Goal: Task Accomplishment & Management: Manage account settings

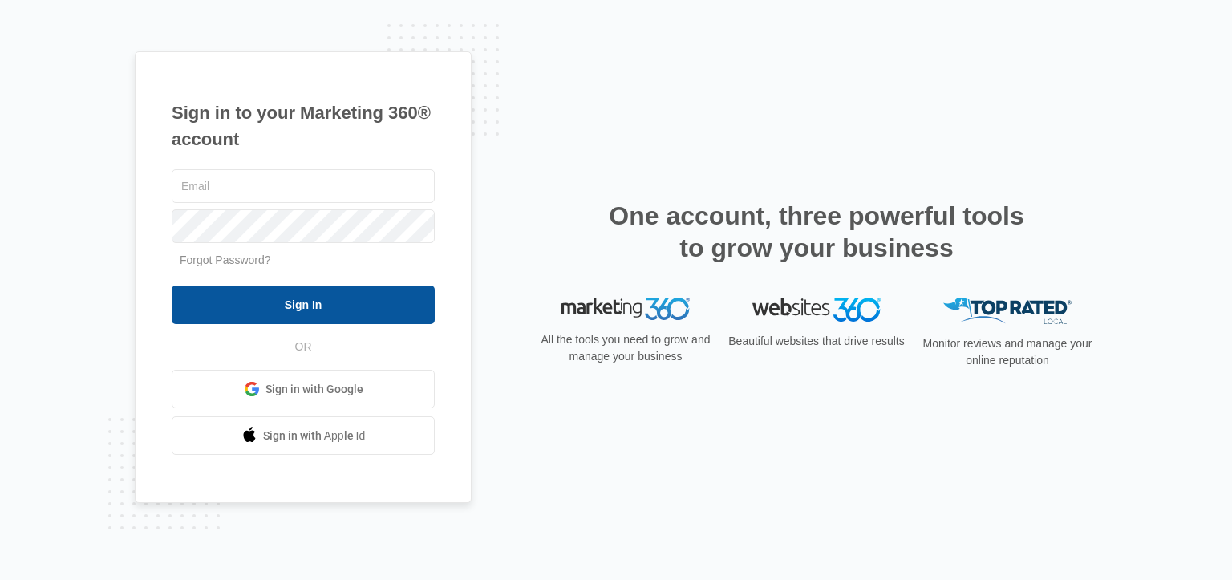
type input "iidsigns@gmail.com"
click at [303, 310] on input "Sign In" at bounding box center [303, 304] width 263 height 38
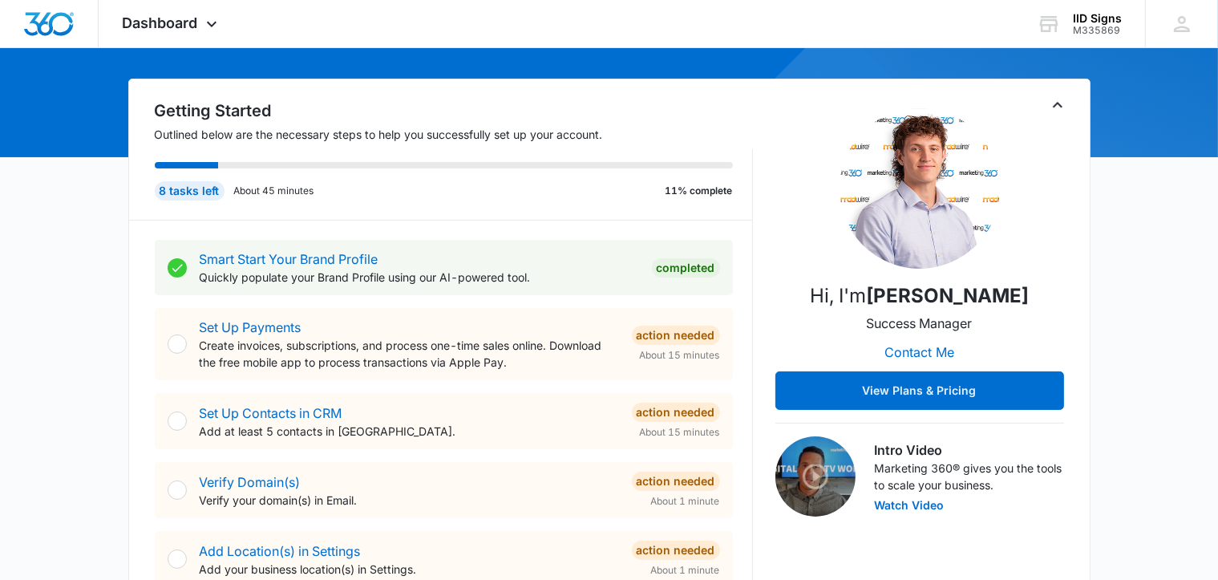
scroll to position [321, 0]
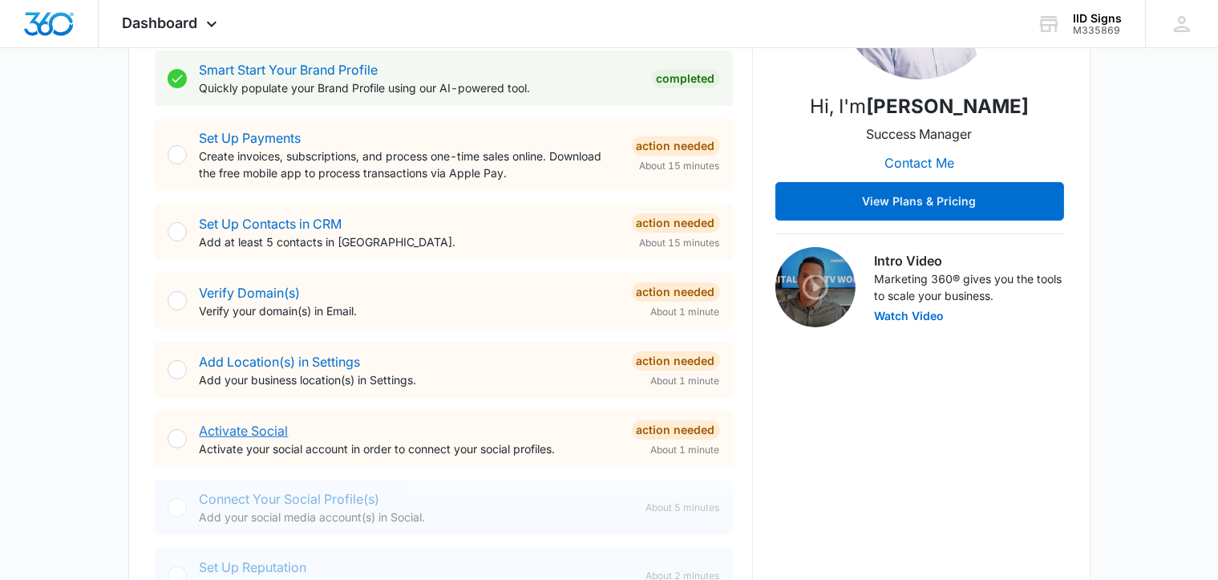
click at [216, 437] on link "Activate Social" at bounding box center [244, 431] width 89 height 16
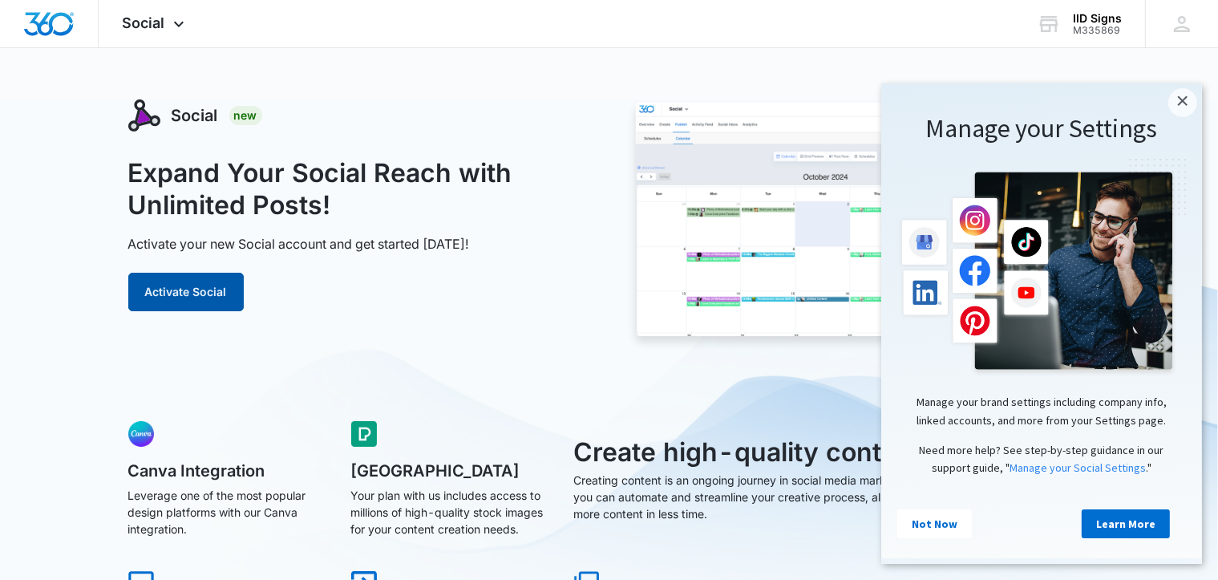
click at [203, 291] on button "Activate Social" at bounding box center [185, 292] width 115 height 38
click at [1183, 102] on link "×" at bounding box center [1181, 101] width 29 height 29
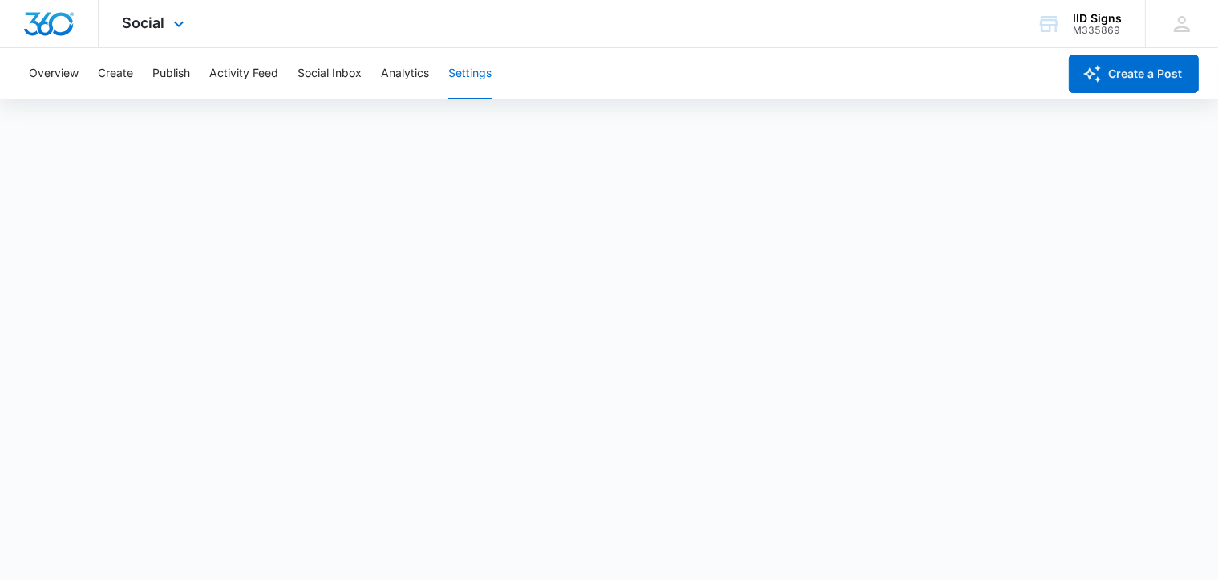
click at [41, 31] on img "Dashboard" at bounding box center [48, 24] width 51 height 24
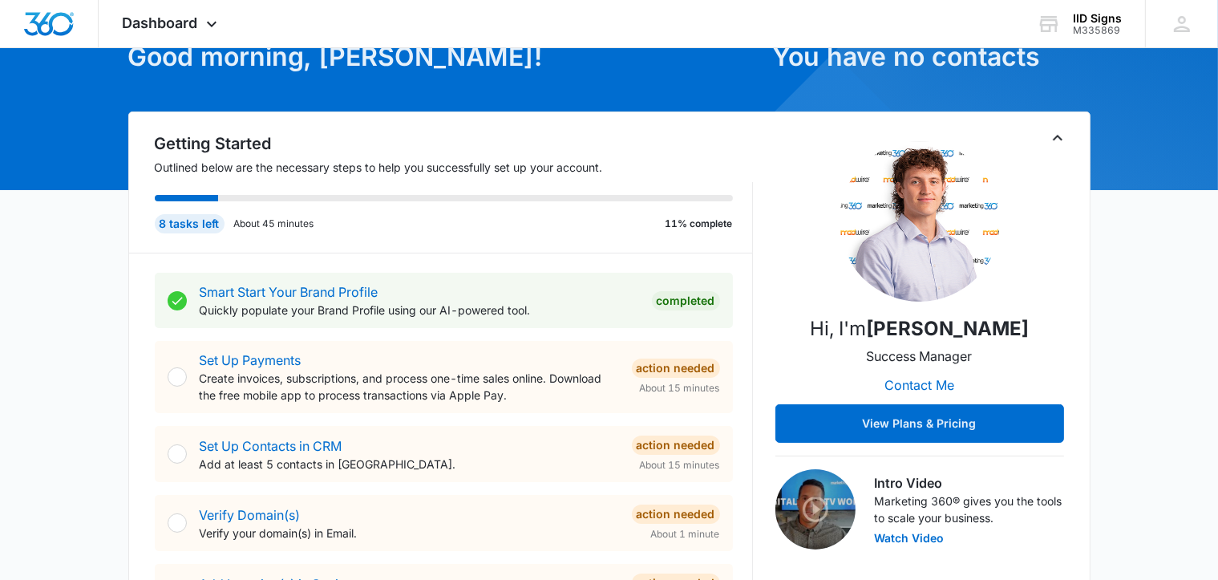
scroll to position [321, 0]
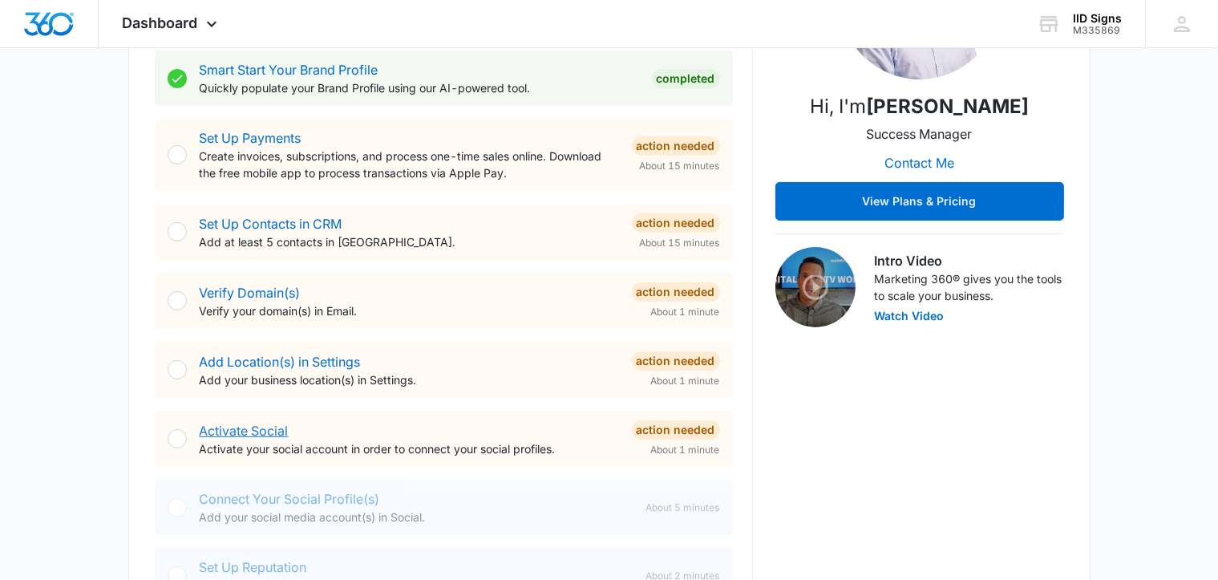
click at [246, 433] on link "Activate Social" at bounding box center [244, 431] width 89 height 16
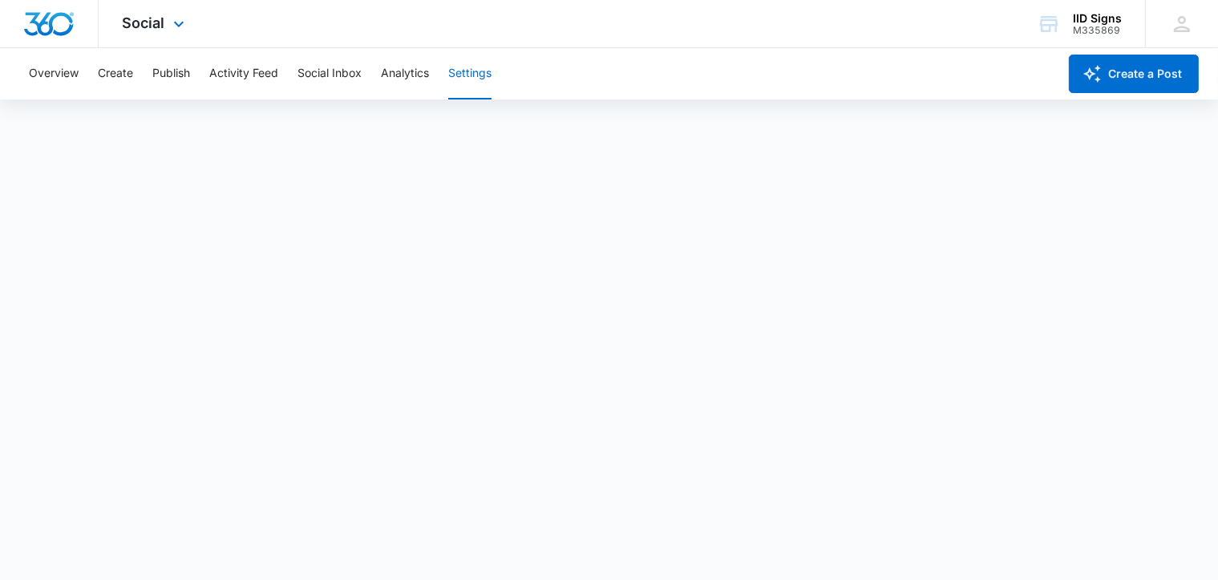
click at [56, 30] on img "Dashboard" at bounding box center [48, 24] width 51 height 24
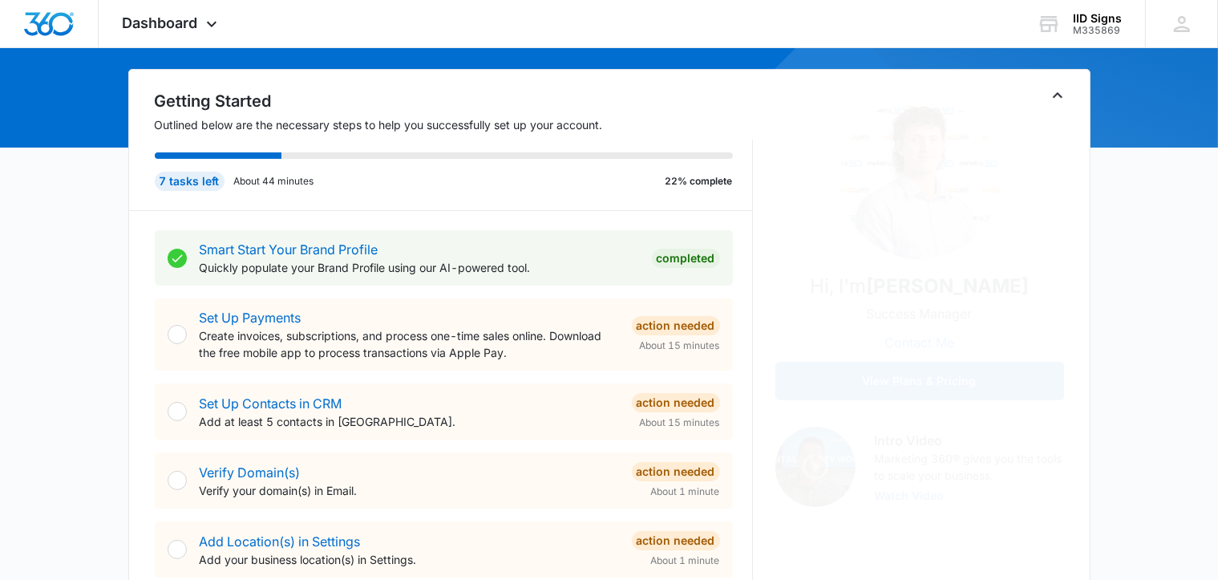
scroll to position [321, 0]
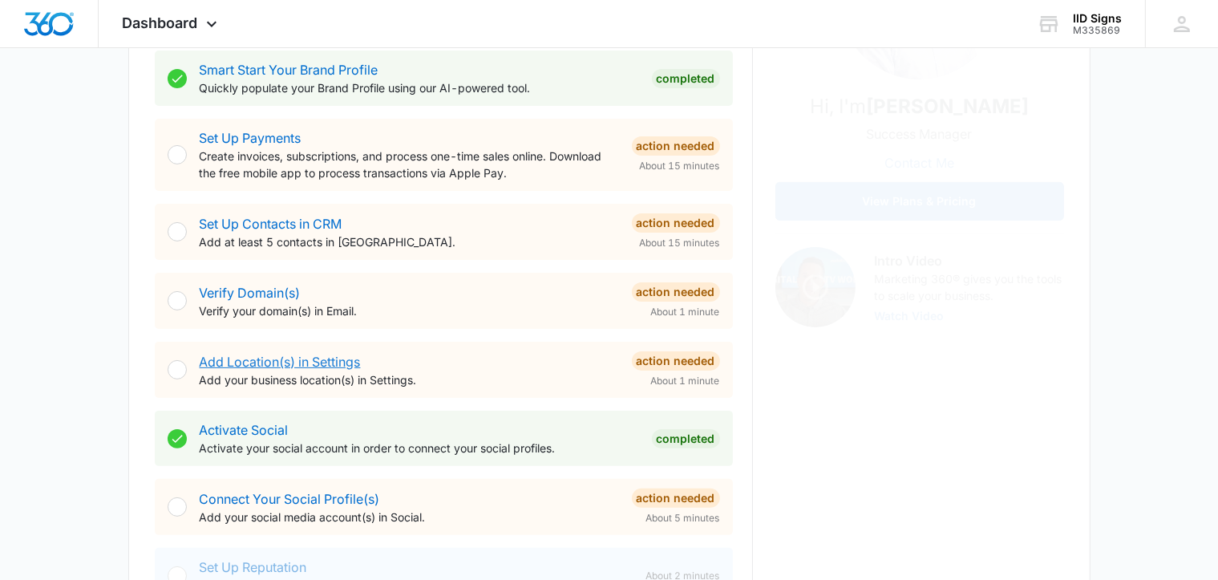
click at [223, 357] on link "Add Location(s) in Settings" at bounding box center [280, 362] width 161 height 16
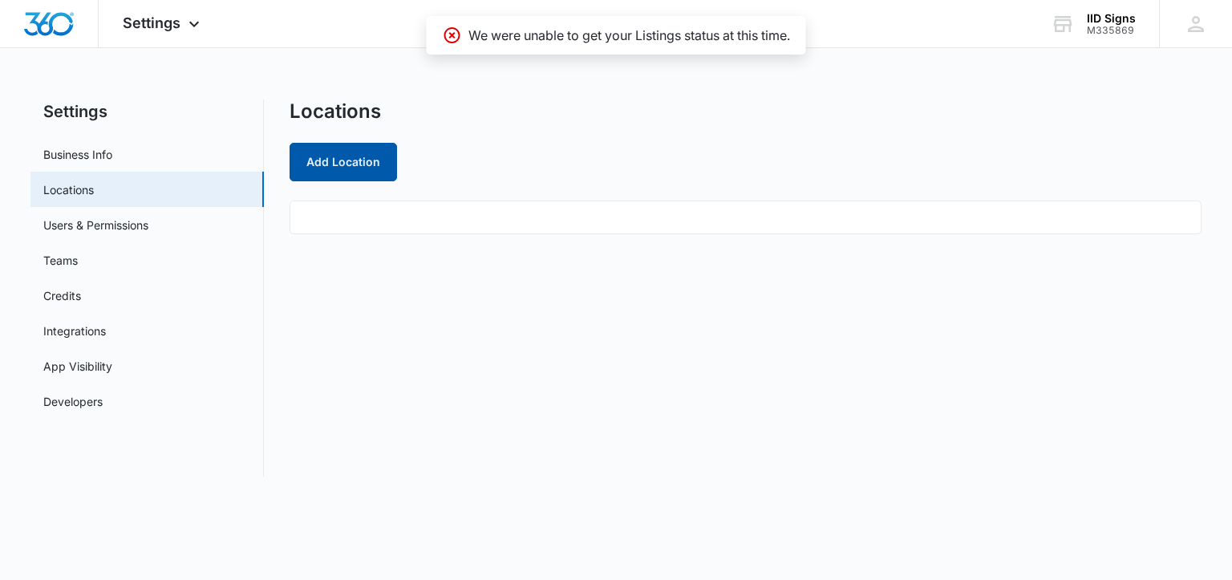
click at [340, 165] on button "Add Location" at bounding box center [342, 162] width 107 height 38
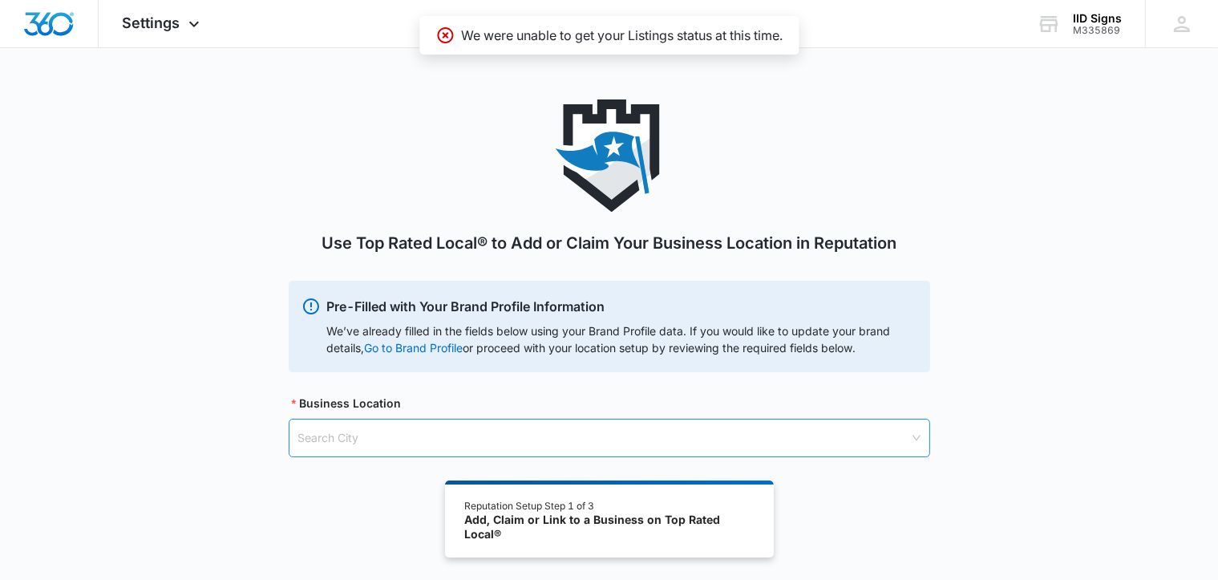
click at [378, 439] on input "search" at bounding box center [603, 437] width 611 height 37
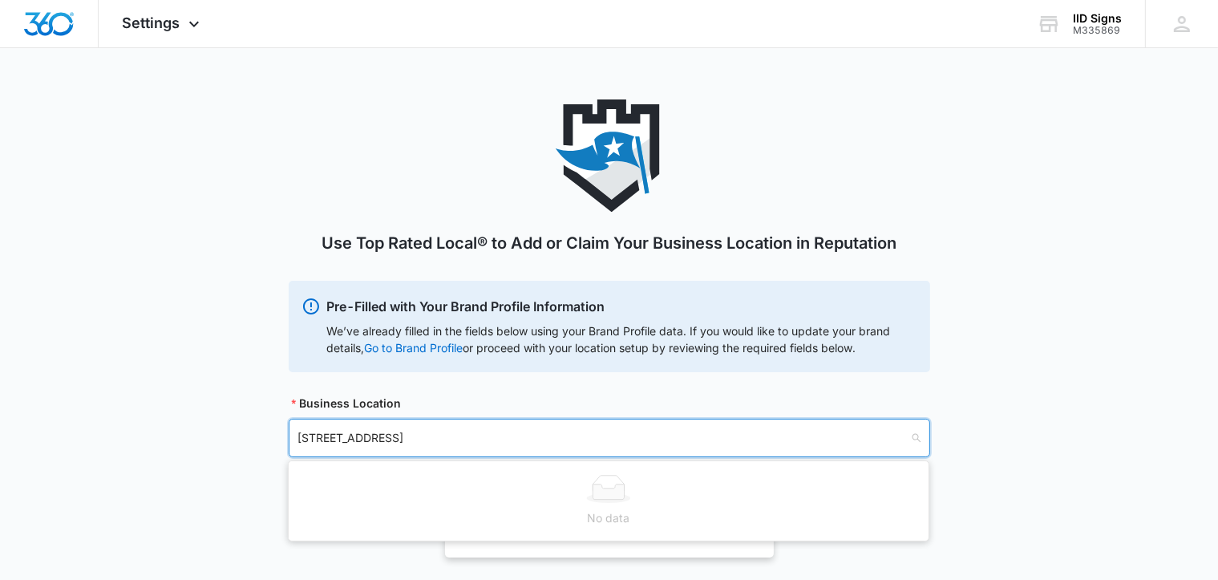
type input "[STREET_ADDRESS]"
click at [915, 435] on div "Search City" at bounding box center [609, 438] width 641 height 38
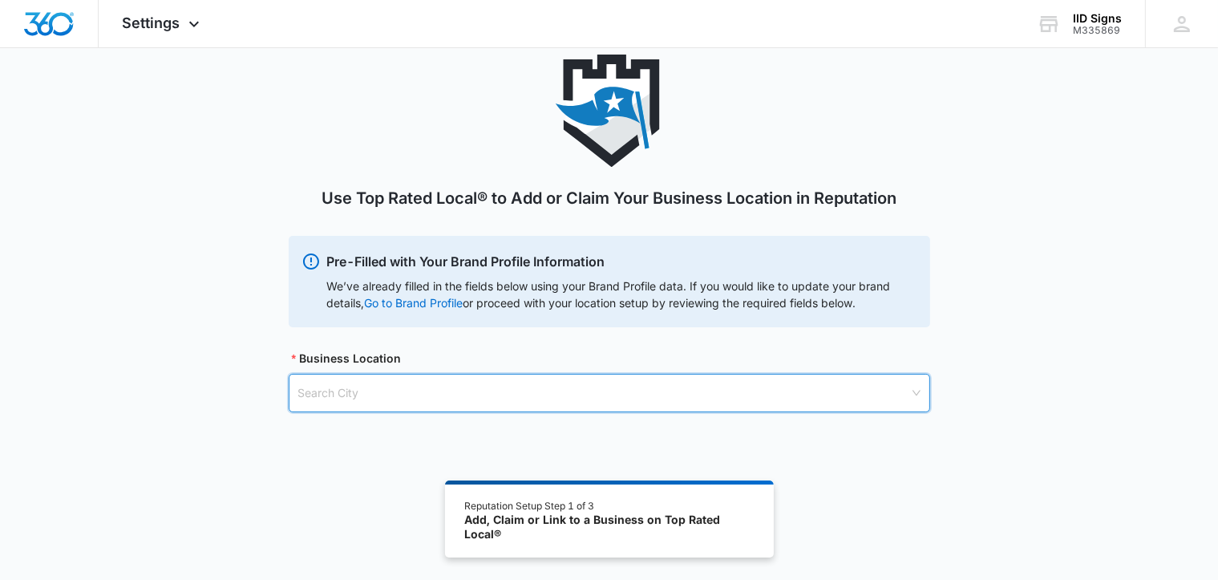
scroll to position [88, 0]
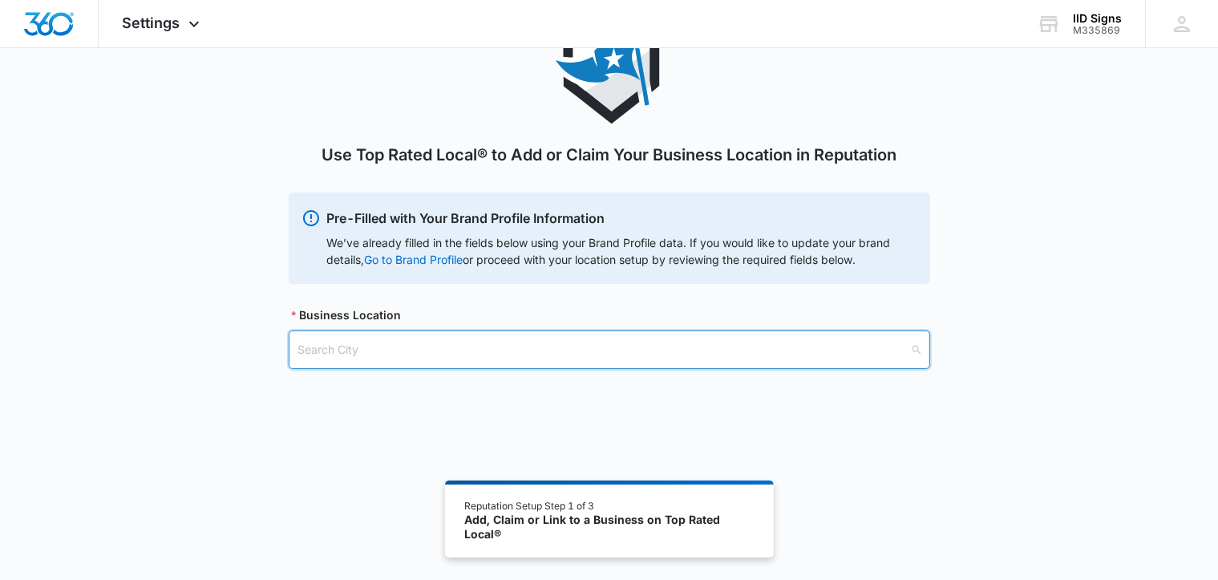
click at [419, 342] on input "search" at bounding box center [603, 349] width 611 height 37
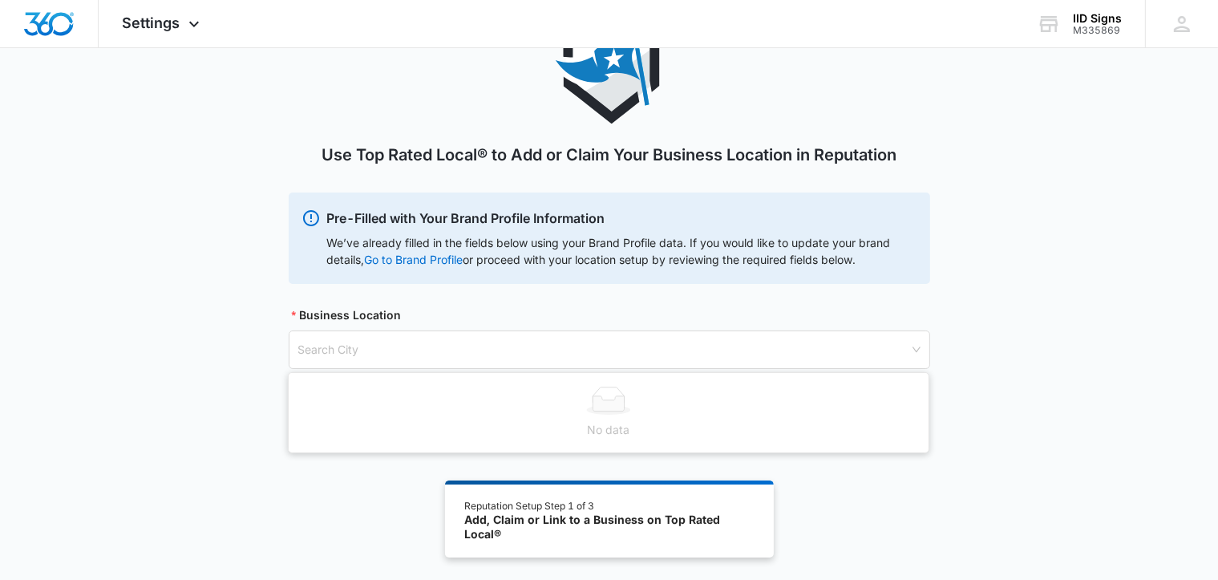
click at [999, 346] on div "Use Top Rated Local® to Add or Claim Your Business Location in Reputation Pre-F…" at bounding box center [609, 209] width 1218 height 396
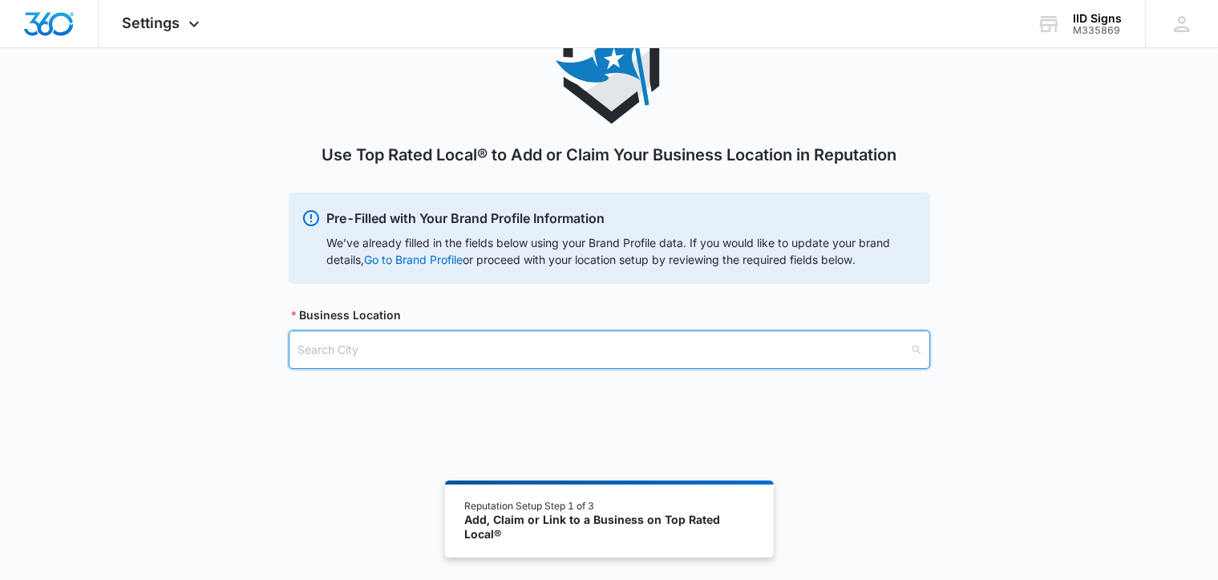
click at [370, 355] on input "search" at bounding box center [603, 349] width 611 height 37
click at [188, 346] on div "Use Top Rated Local® to Add or Claim Your Business Location in Reputation Pre-F…" at bounding box center [609, 209] width 1218 height 396
click at [439, 361] on input "search" at bounding box center [603, 349] width 611 height 37
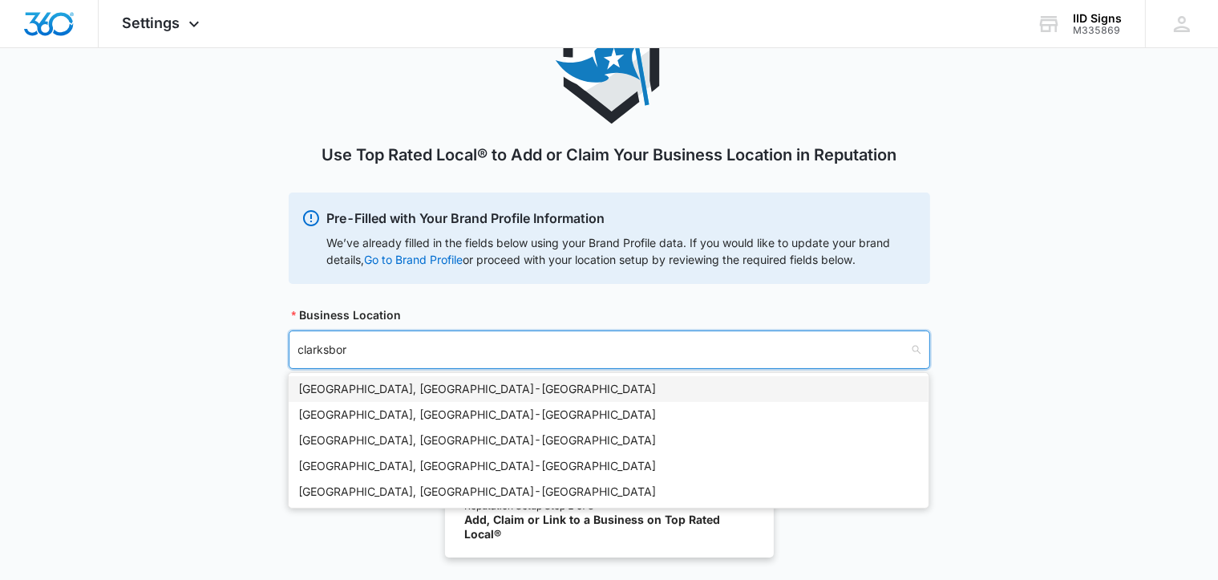
type input "[GEOGRAPHIC_DATA]"
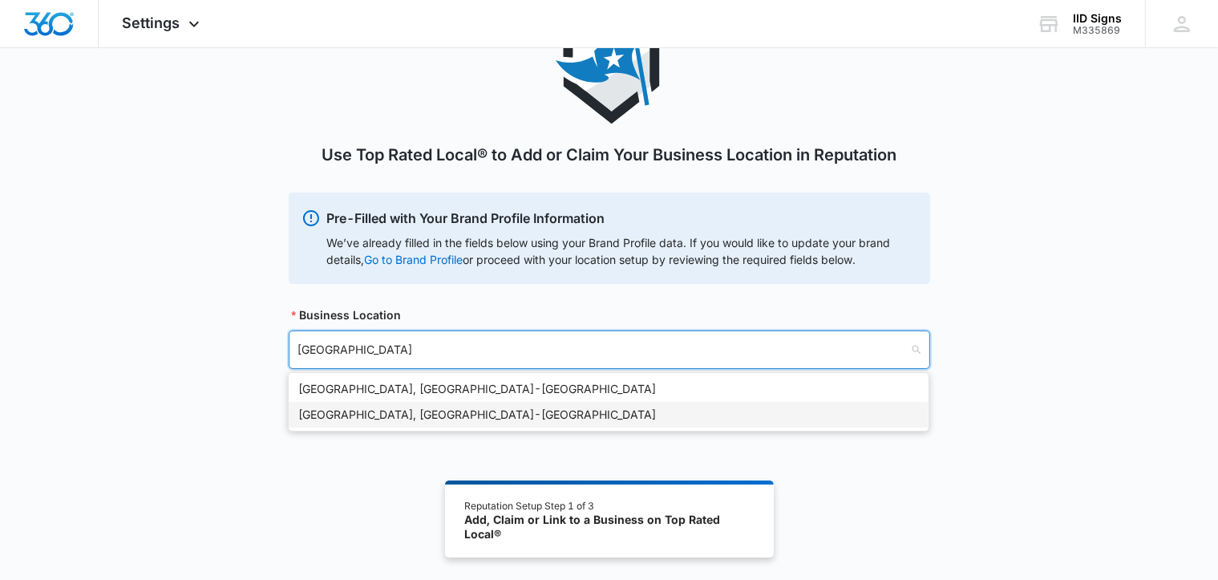
click at [367, 416] on div "[GEOGRAPHIC_DATA], [GEOGRAPHIC_DATA] - [GEOGRAPHIC_DATA]" at bounding box center [608, 415] width 621 height 18
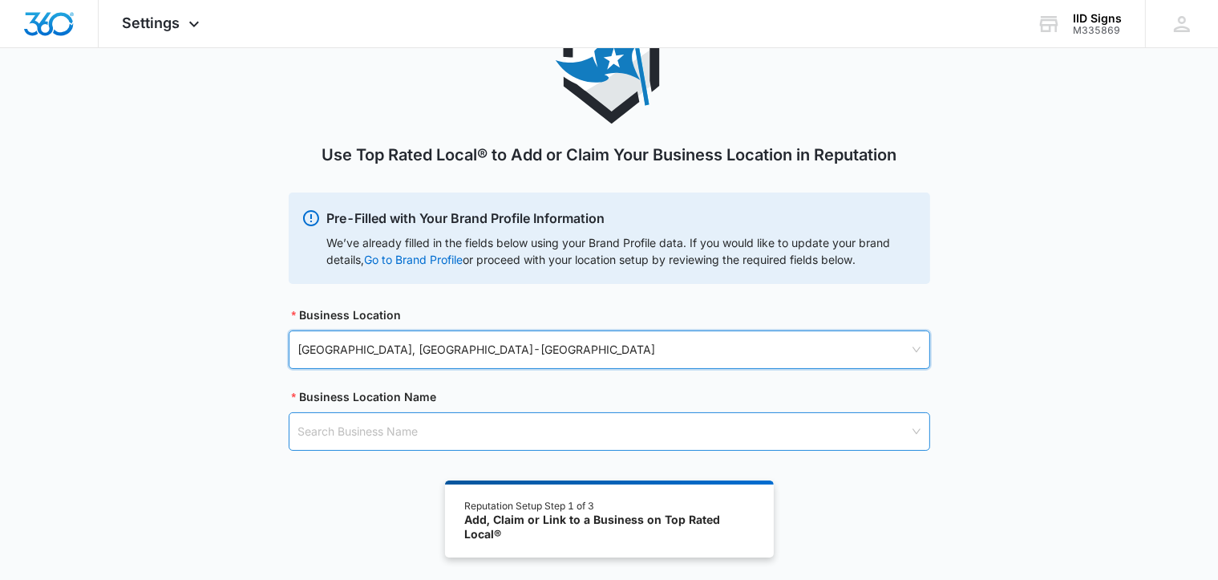
click at [369, 431] on input "search" at bounding box center [603, 431] width 611 height 37
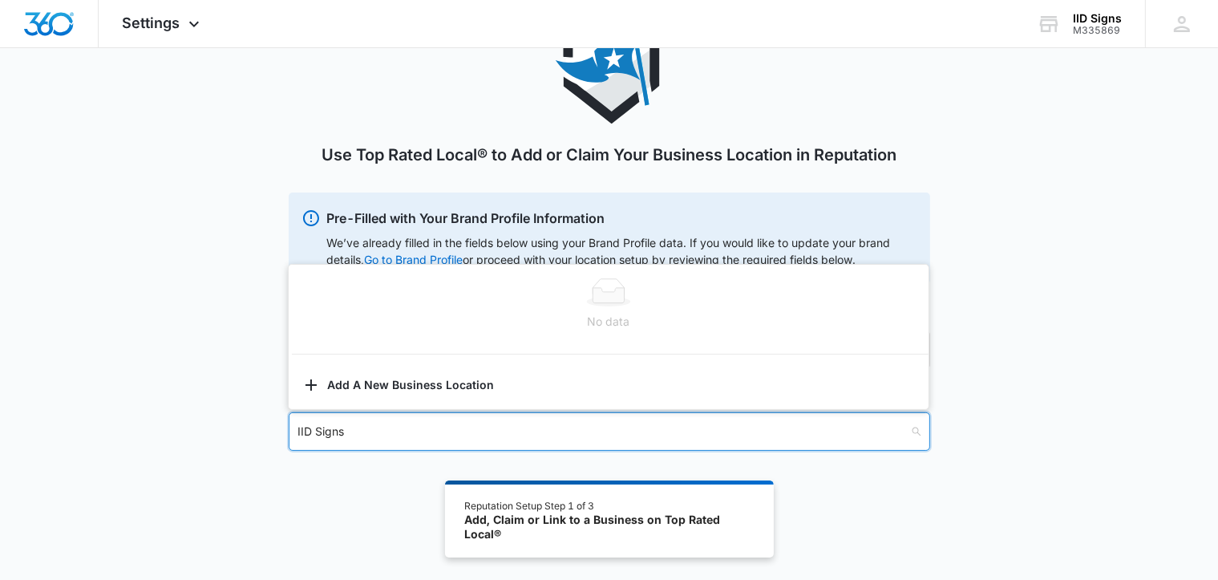
type input "IID Signs"
click at [382, 471] on div "Use Top Rated Local® to Add or Claim Your Business Location in Reputation Pre-F…" at bounding box center [609, 250] width 641 height 478
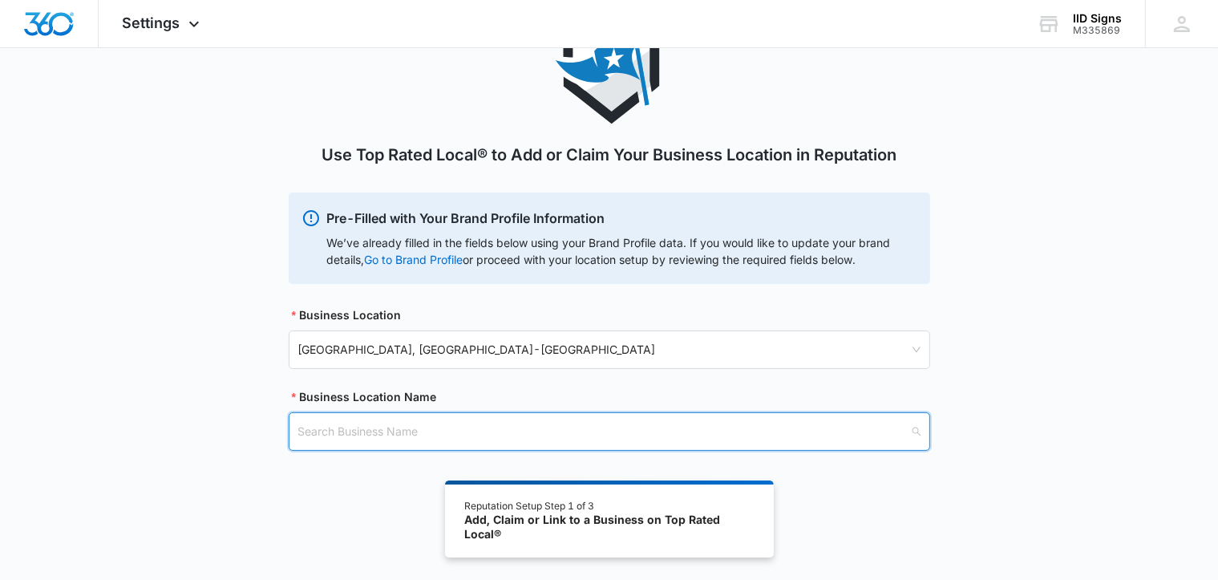
click at [362, 423] on input "search" at bounding box center [603, 431] width 611 height 37
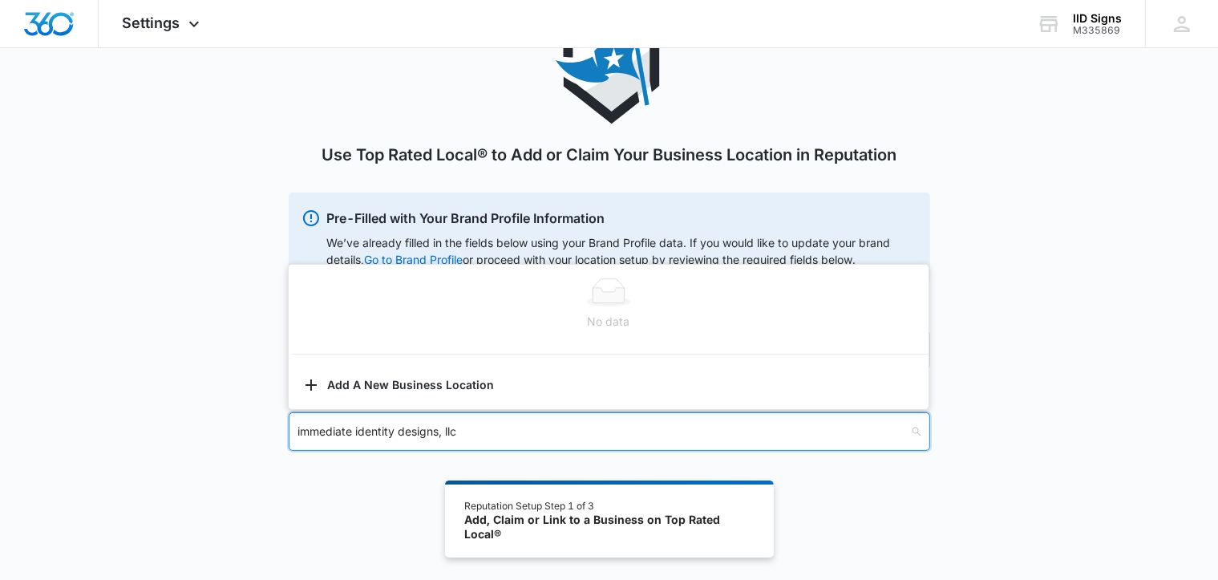
type input "immediate identity designs, llc"
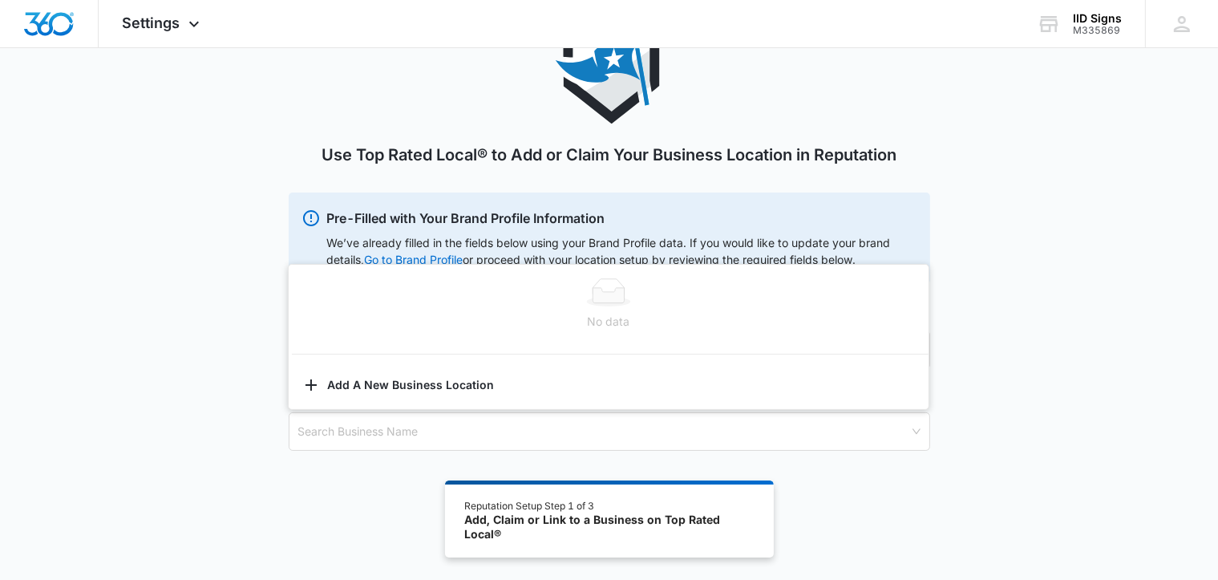
click at [388, 465] on div "Use Top Rated Local® to Add or Claim Your Business Location in Reputation Pre-F…" at bounding box center [609, 250] width 641 height 478
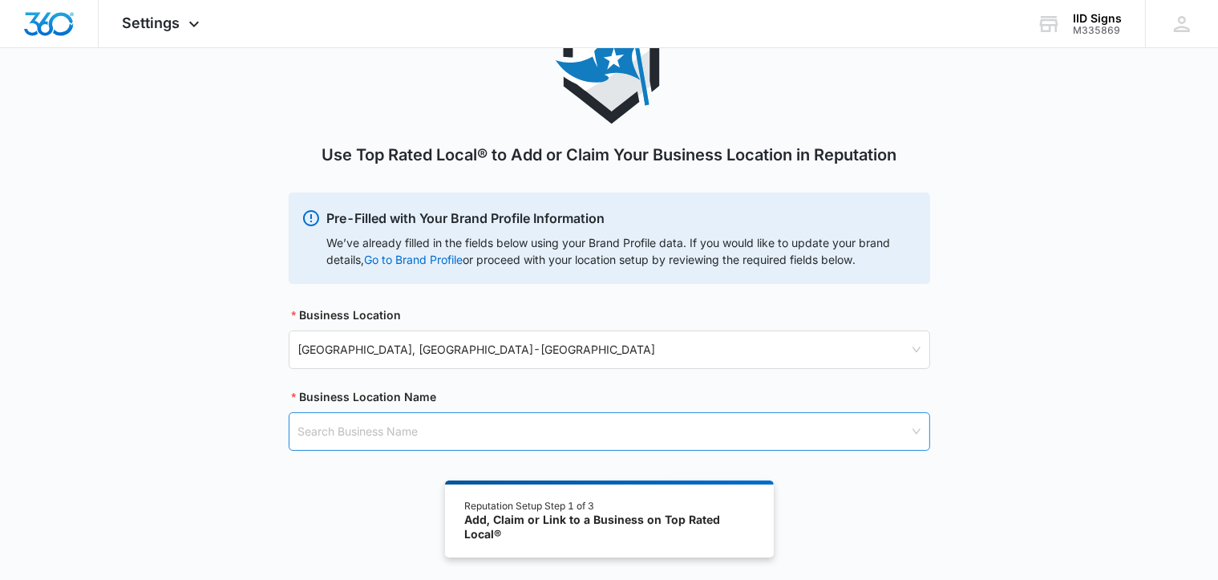
click at [453, 438] on input "search" at bounding box center [603, 431] width 611 height 37
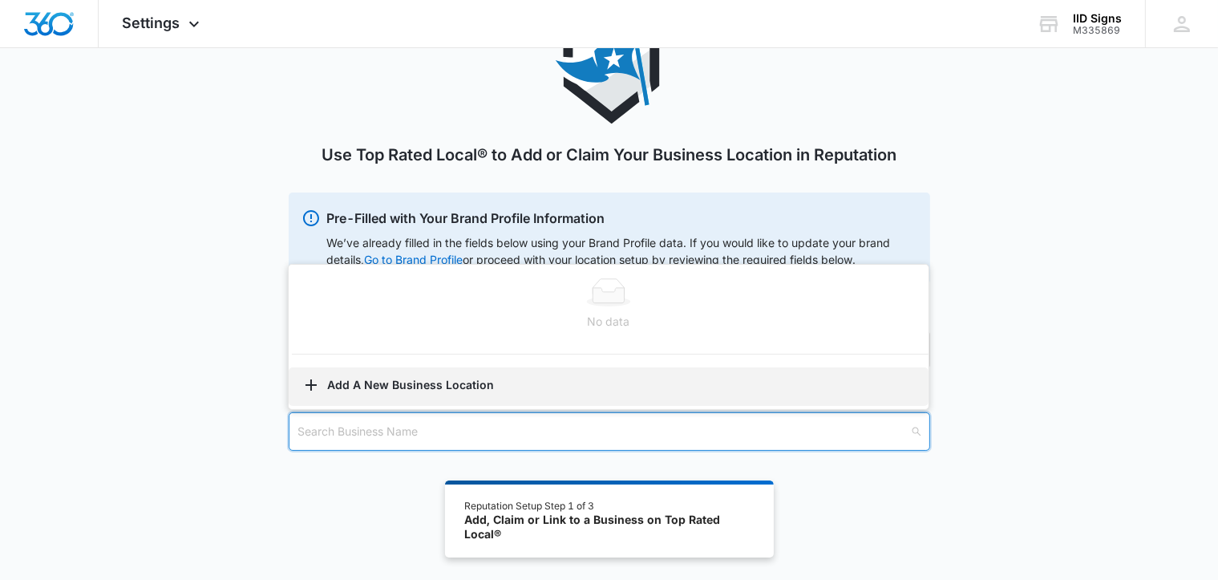
click at [377, 387] on button "Add A New Business Location" at bounding box center [609, 386] width 640 height 38
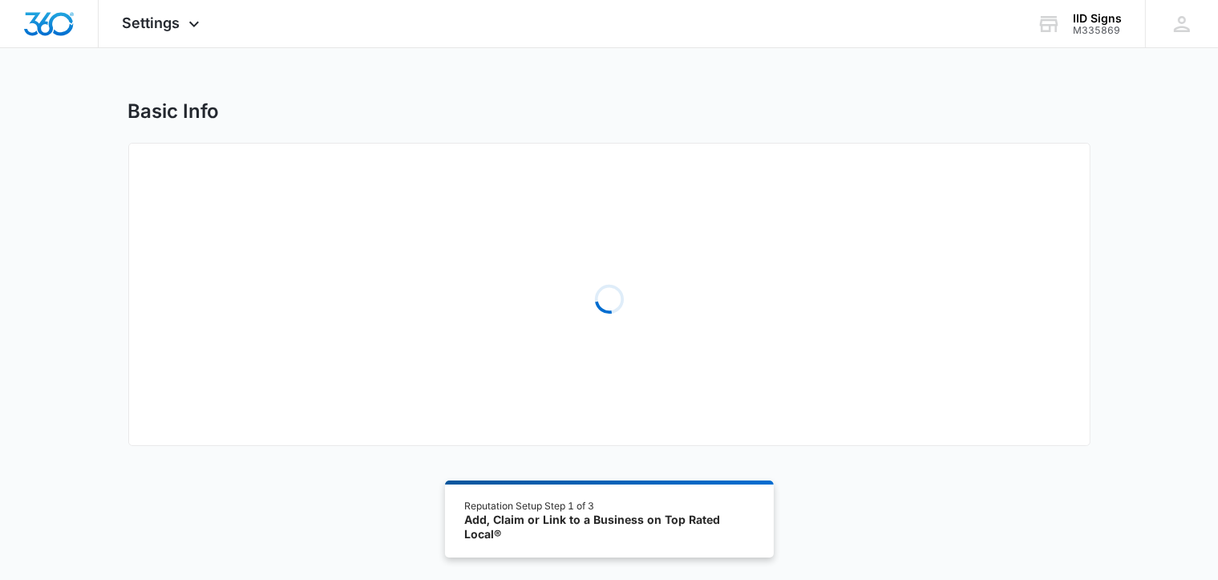
select select "[US_STATE]"
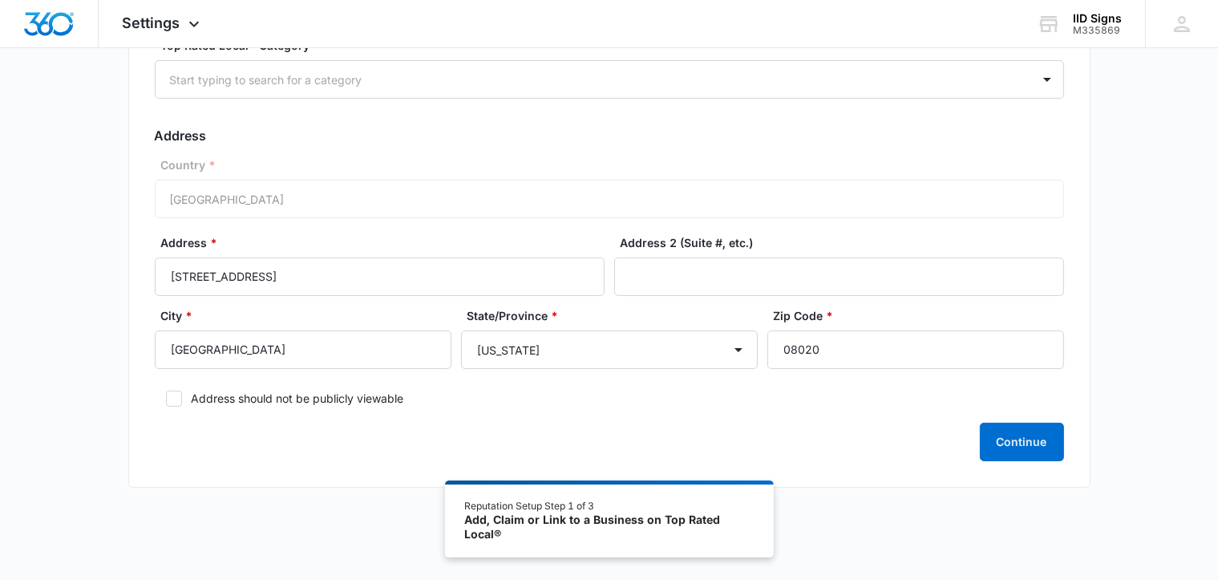
scroll to position [229, 0]
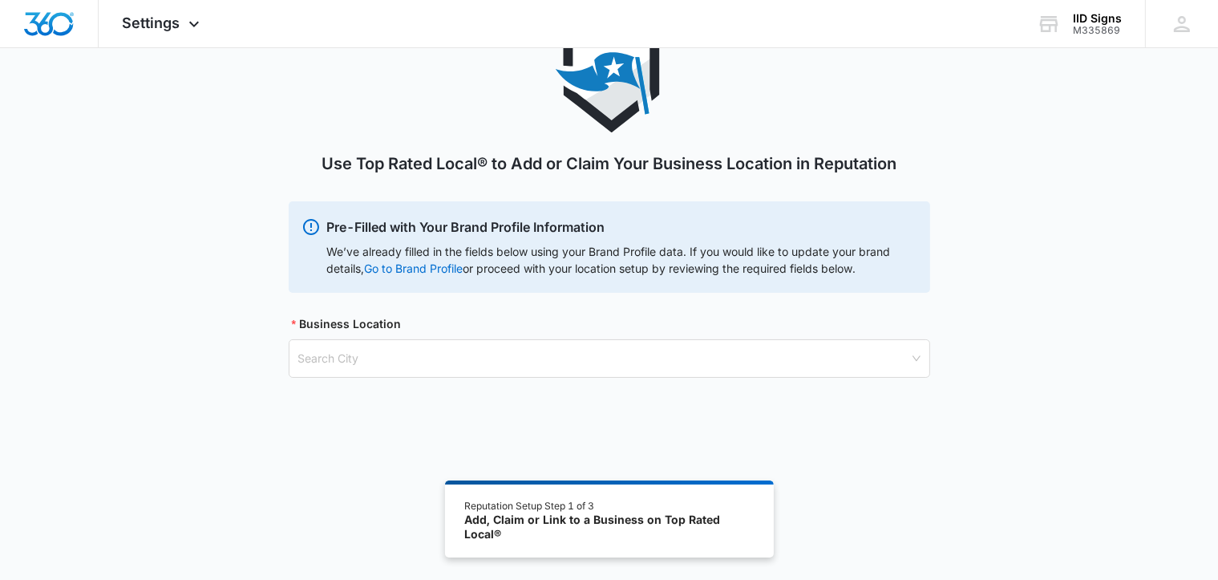
scroll to position [80, 0]
click at [396, 360] on input "search" at bounding box center [603, 357] width 611 height 37
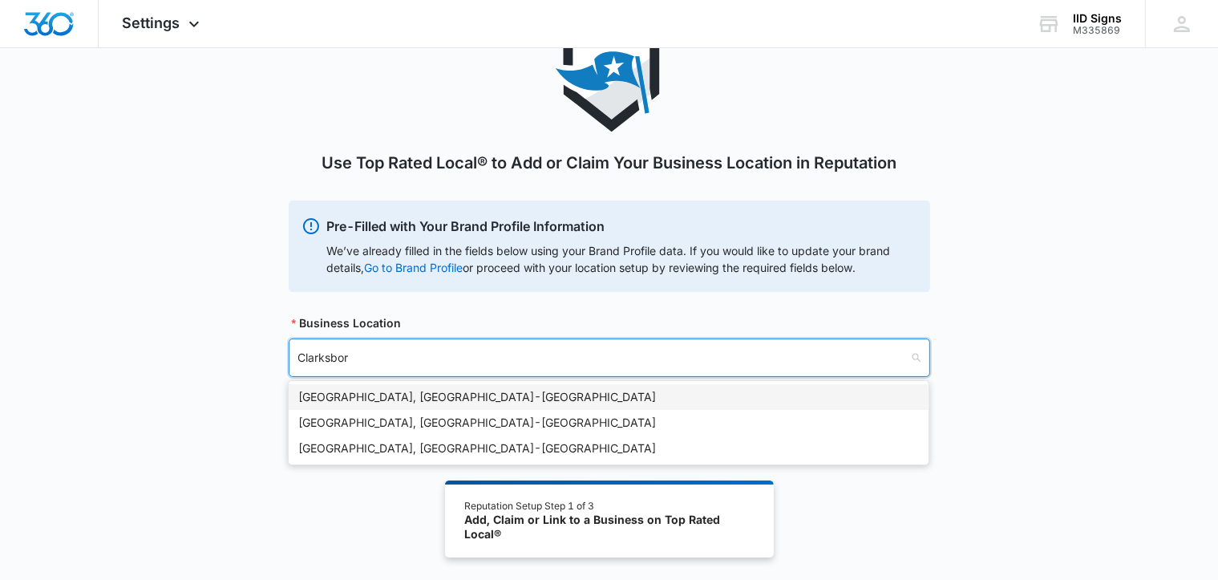
type input "[GEOGRAPHIC_DATA]"
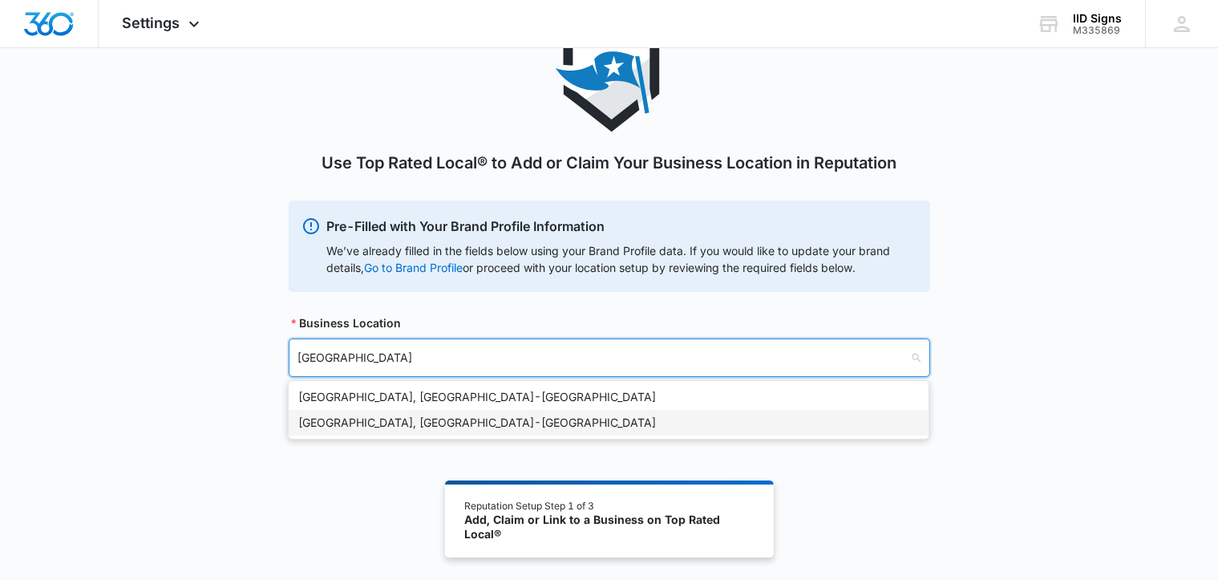
click at [378, 429] on div "[GEOGRAPHIC_DATA], [GEOGRAPHIC_DATA] - [GEOGRAPHIC_DATA]" at bounding box center [608, 423] width 621 height 18
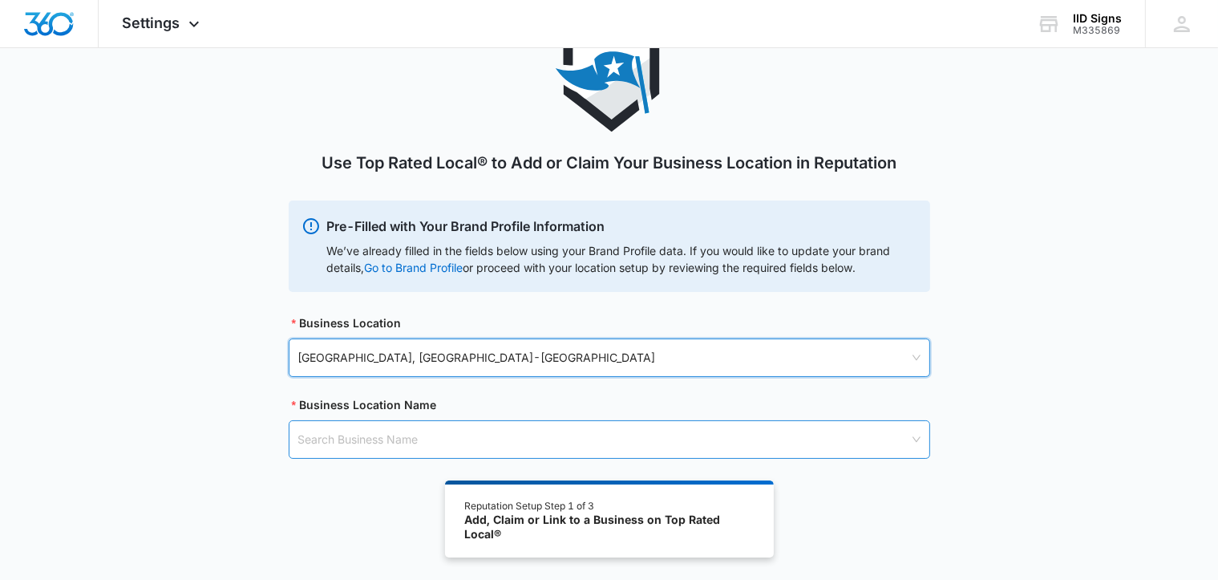
click at [372, 436] on input "search" at bounding box center [603, 439] width 611 height 37
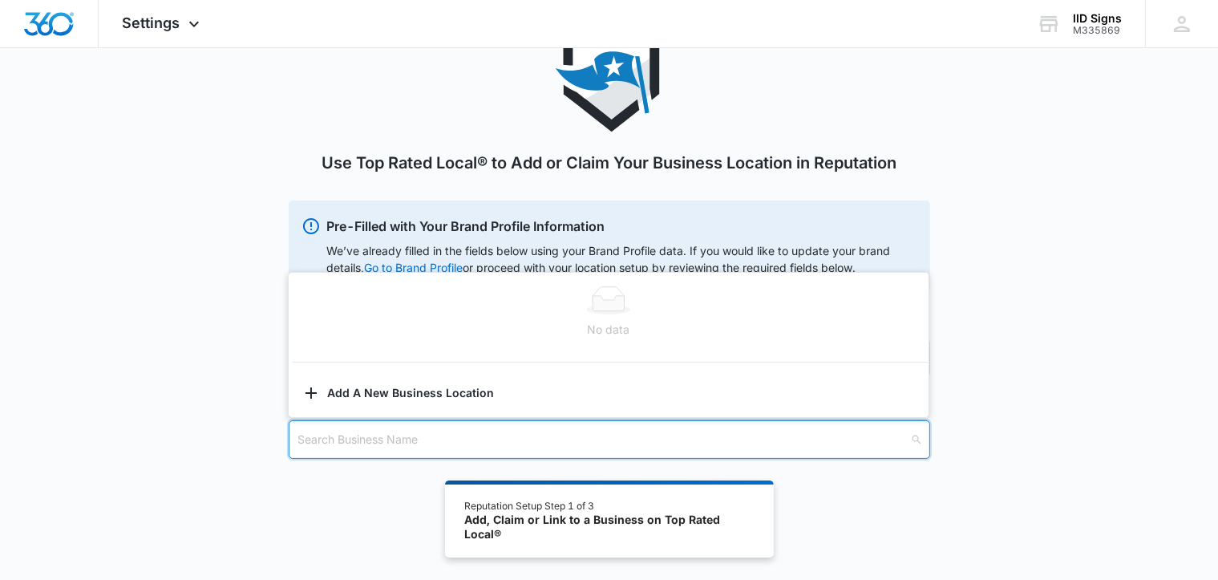
click at [372, 436] on input "search" at bounding box center [603, 439] width 611 height 37
click at [126, 353] on div "Use Top Rated Local® to Add or Claim Your Business Location in Reputation Pre-F…" at bounding box center [609, 258] width 1218 height 478
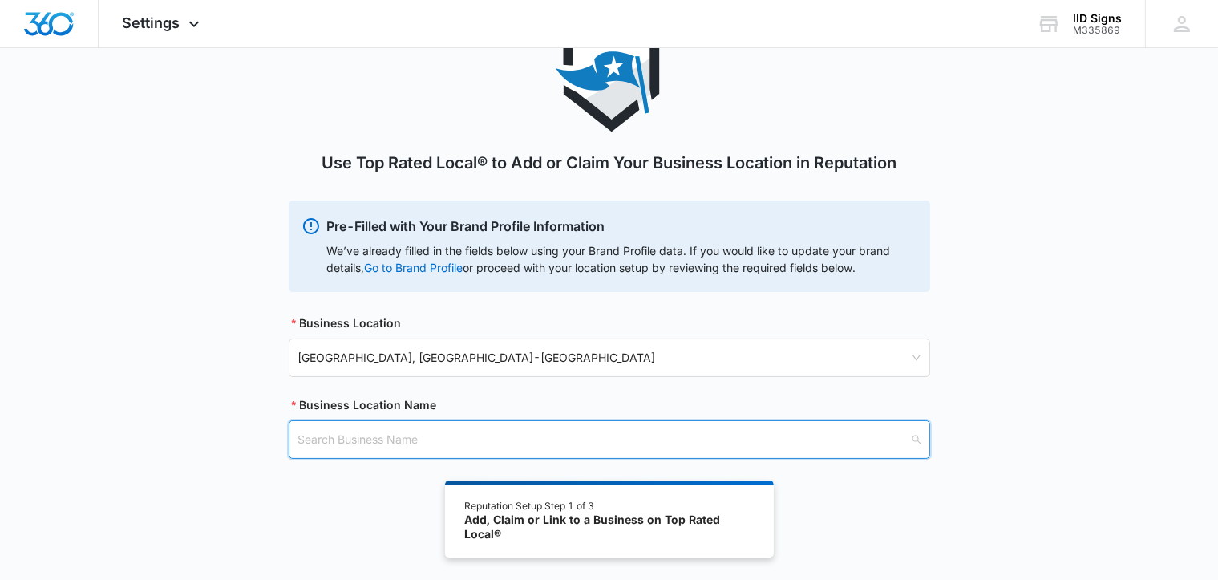
click at [330, 439] on input "search" at bounding box center [603, 439] width 611 height 37
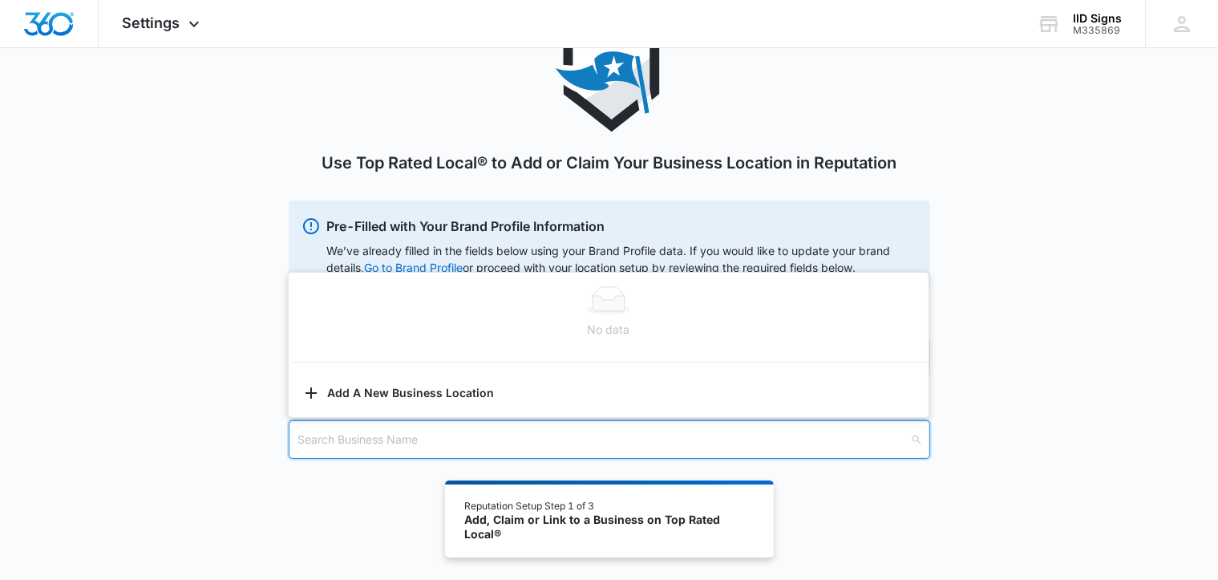
type input "i"
type input "I"
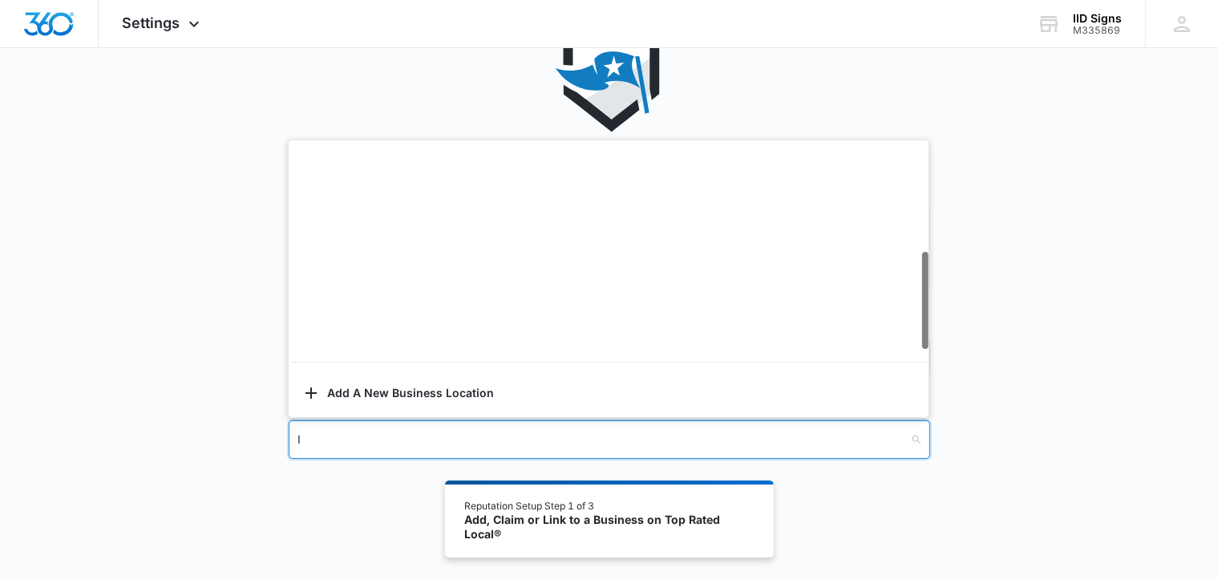
scroll to position [228, 0]
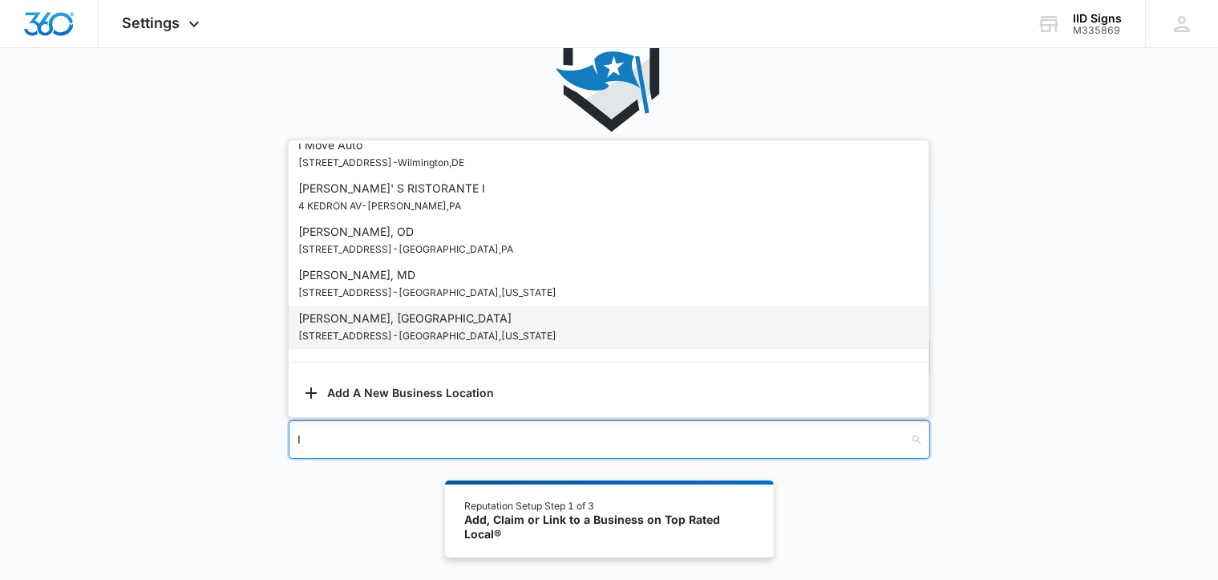
drag, startPoint x: 309, startPoint y: 433, endPoint x: 276, endPoint y: 435, distance: 32.9
click at [276, 435] on div "Use Top Rated Local® to Add or Claim Your Business Location in Reputation Pre-F…" at bounding box center [609, 258] width 1218 height 478
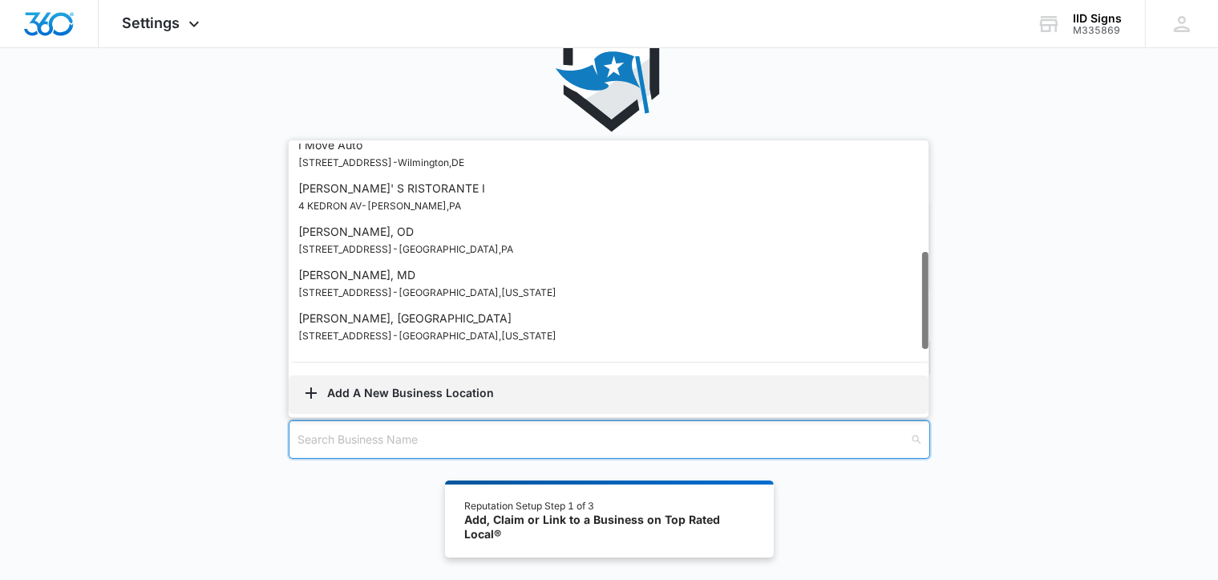
click at [391, 393] on button "Add A New Business Location" at bounding box center [609, 394] width 640 height 38
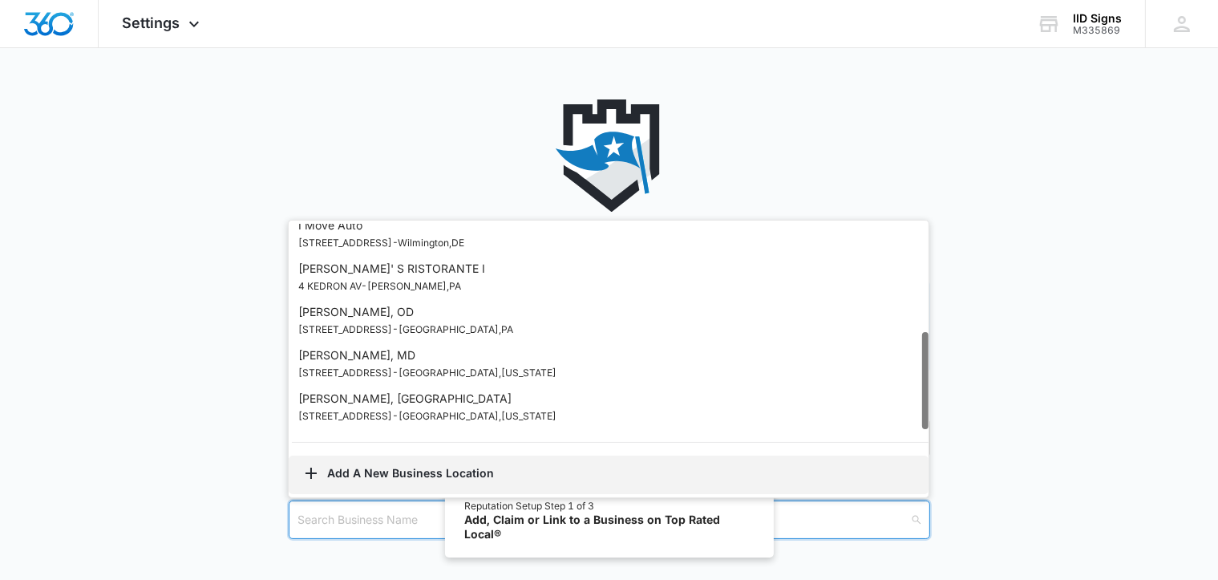
select select "[US_STATE]"
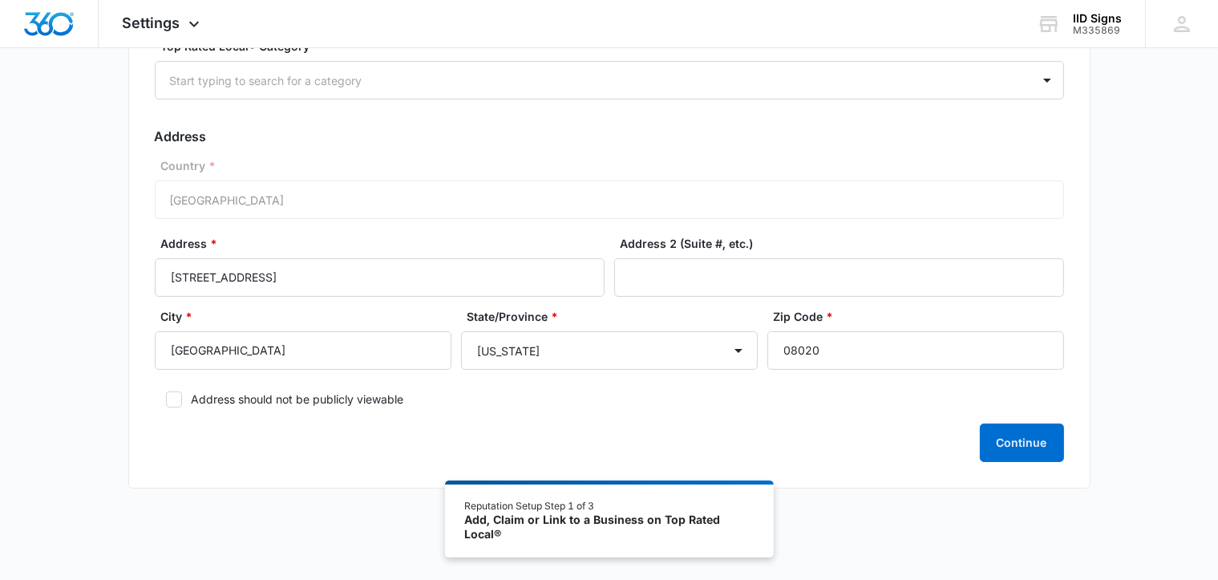
scroll to position [229, 0]
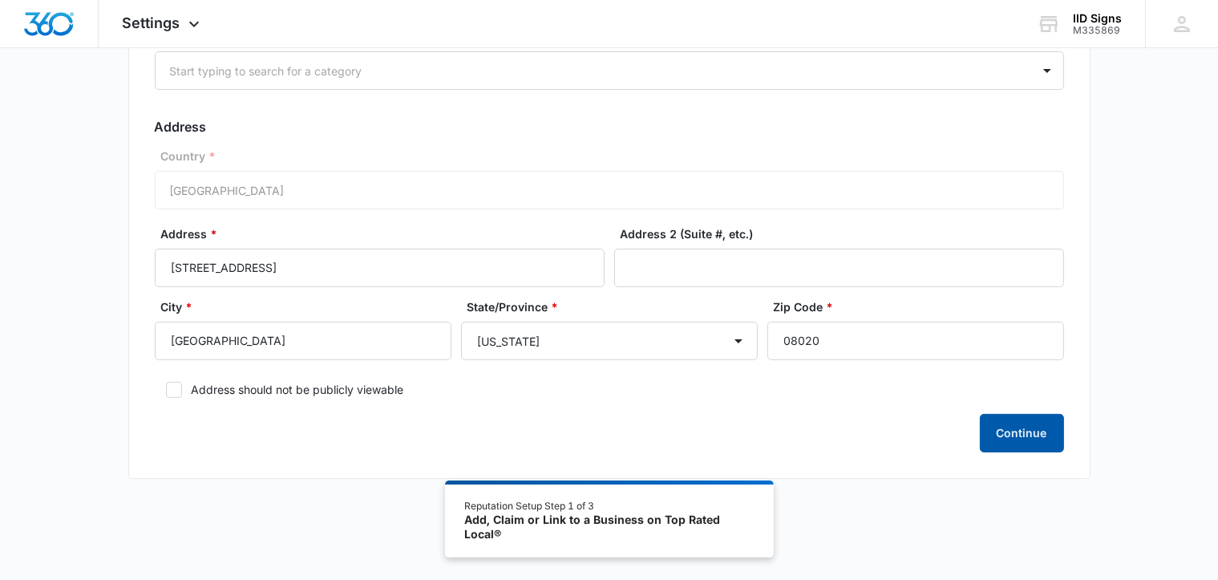
click at [1026, 428] on button "Continue" at bounding box center [1022, 433] width 84 height 38
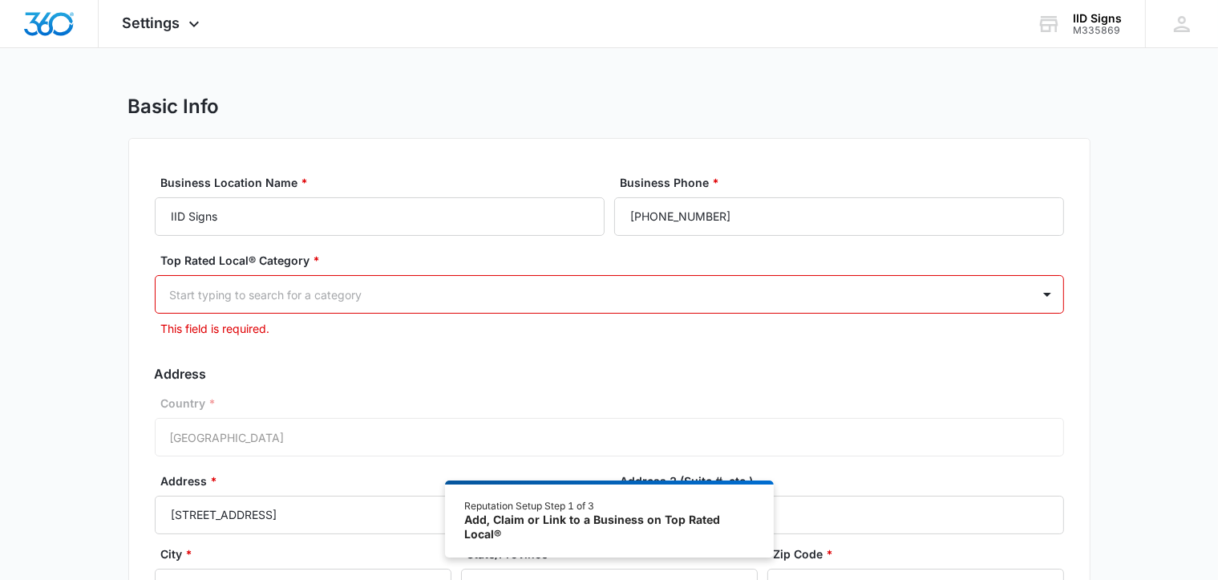
scroll to position [0, 0]
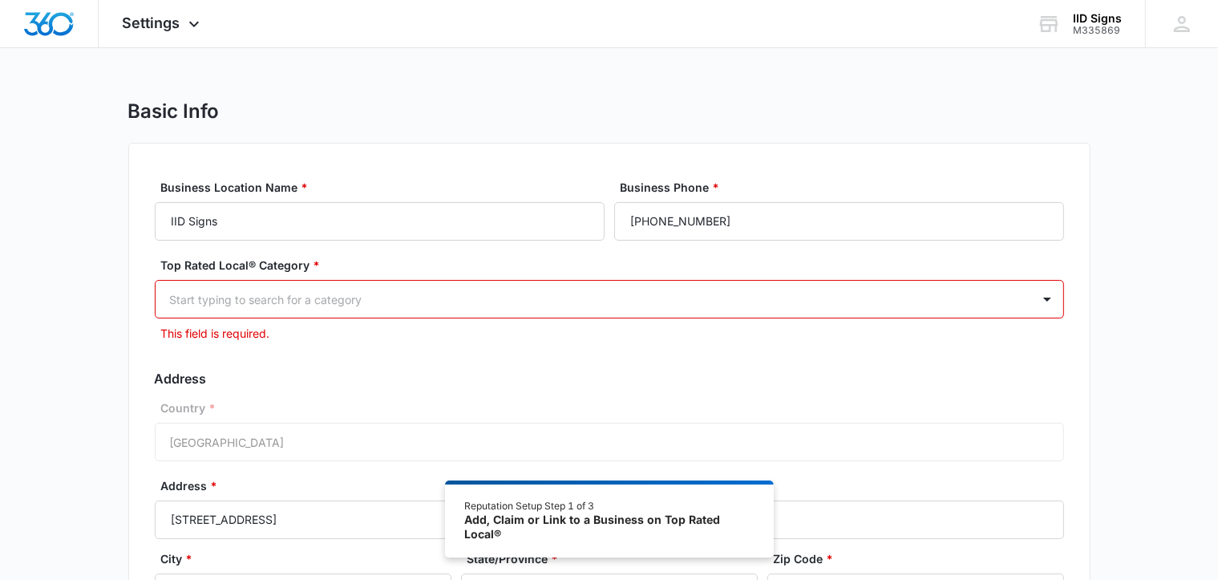
click at [221, 297] on div at bounding box center [590, 299] width 840 height 20
click at [58, 289] on div "Basic Info Business Location Name * IID Signs Business Phone * [PHONE_NUMBER] T…" at bounding box center [609, 424] width 1218 height 650
click at [47, 27] on img "Dashboard" at bounding box center [48, 24] width 51 height 24
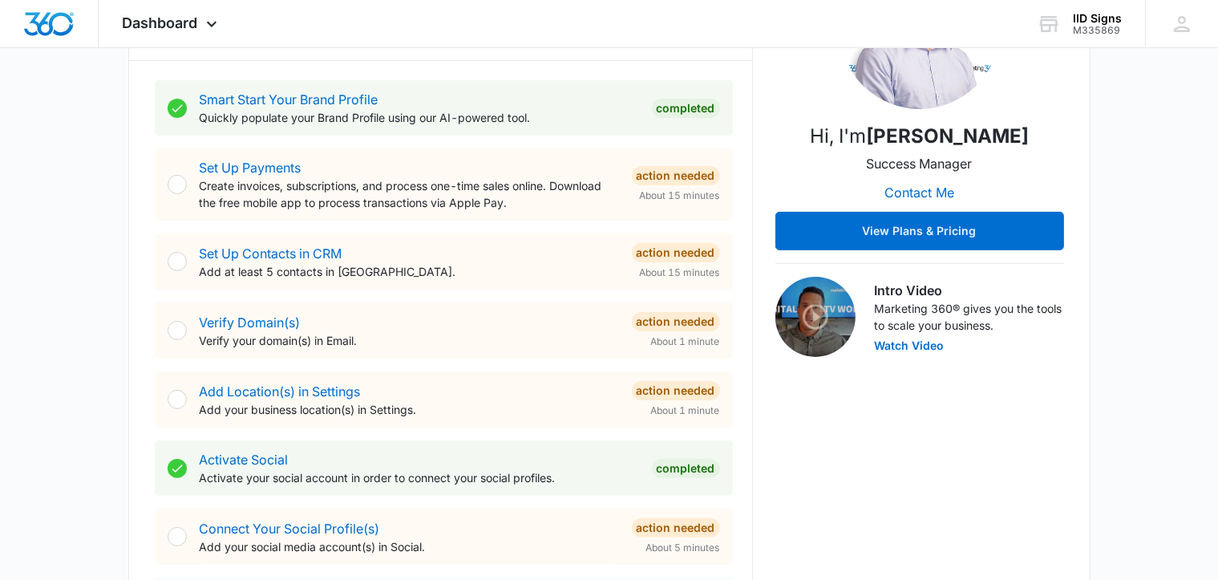
scroll to position [321, 0]
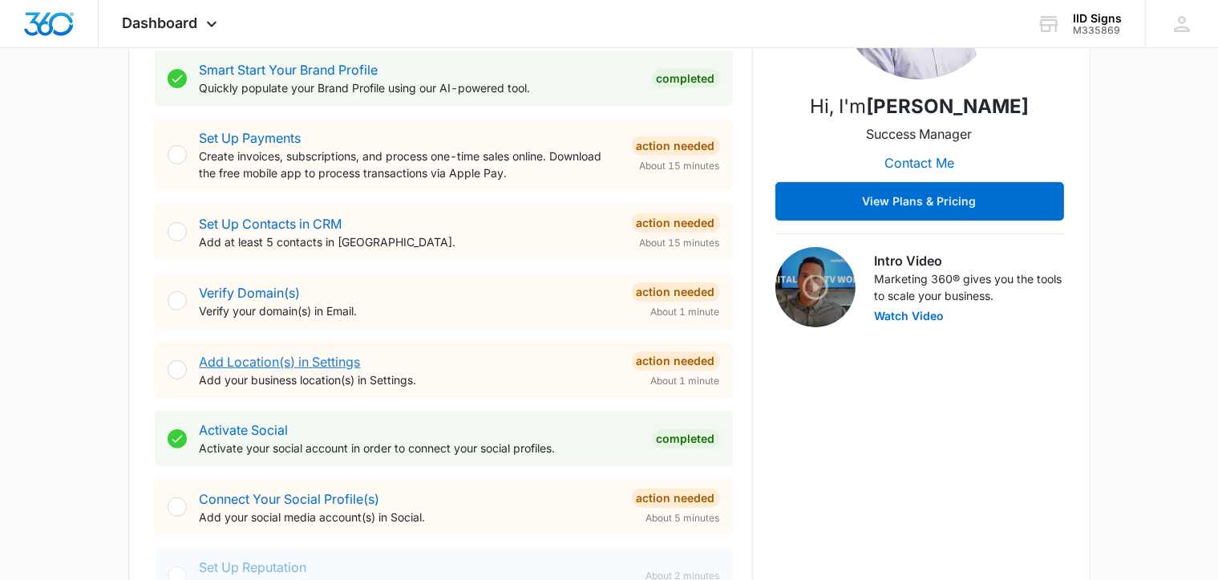
click at [220, 361] on link "Add Location(s) in Settings" at bounding box center [280, 362] width 161 height 16
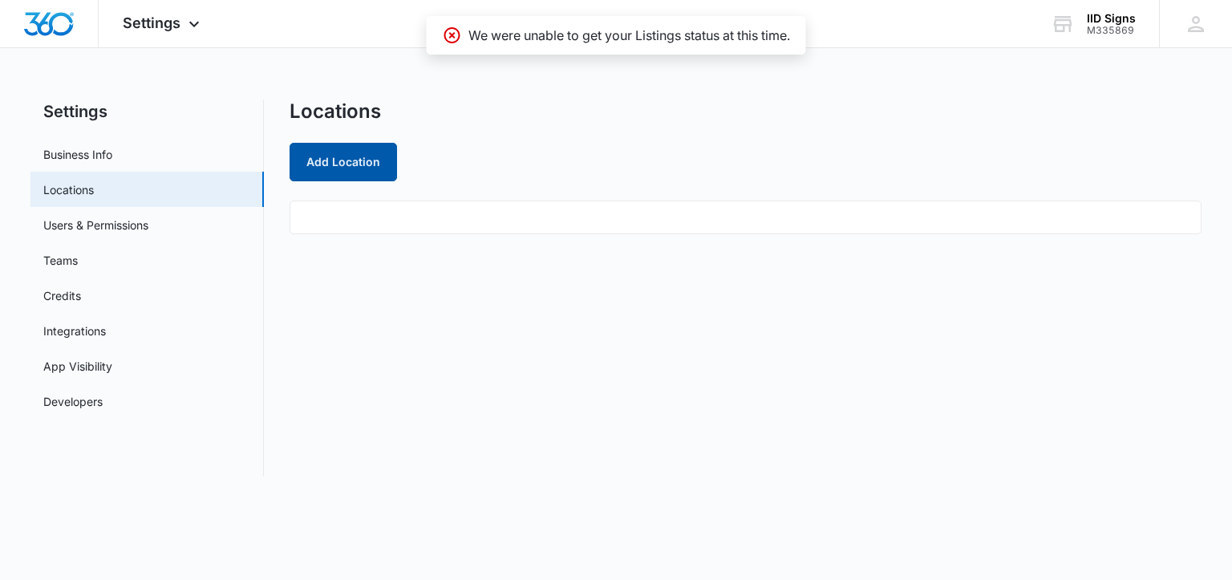
click at [340, 167] on button "Add Location" at bounding box center [342, 162] width 107 height 38
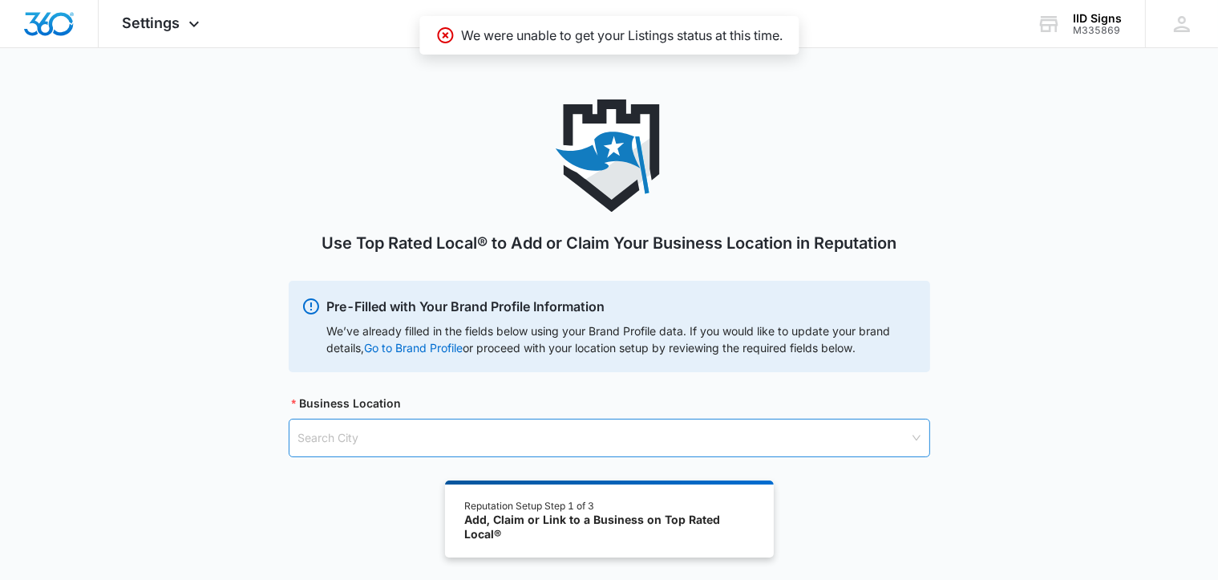
click at [381, 443] on input "search" at bounding box center [603, 437] width 611 height 37
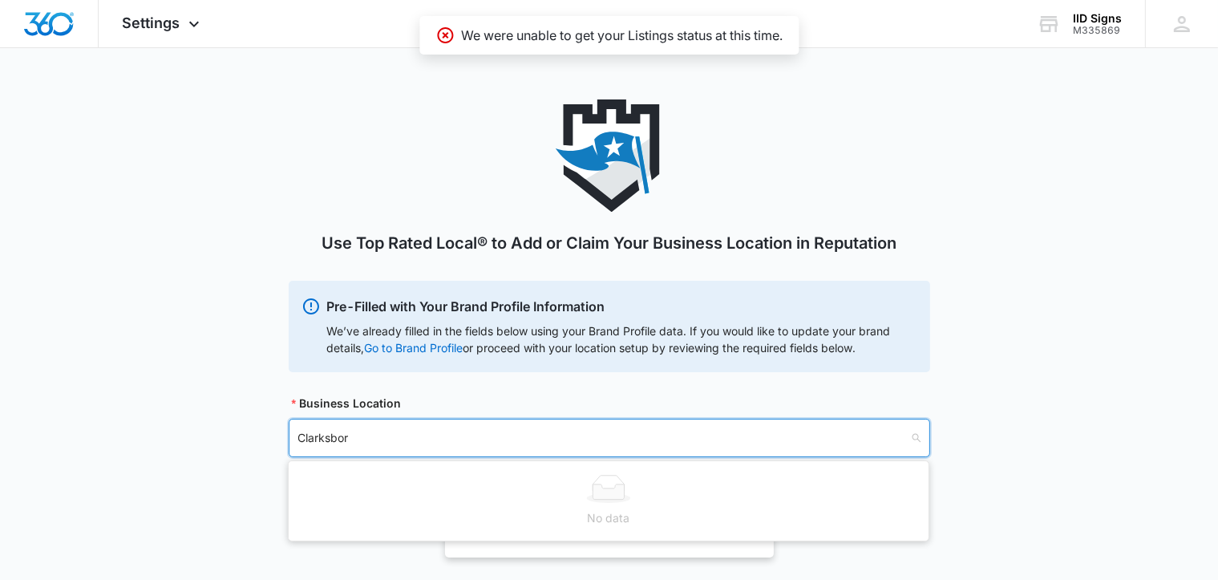
type input "[GEOGRAPHIC_DATA]"
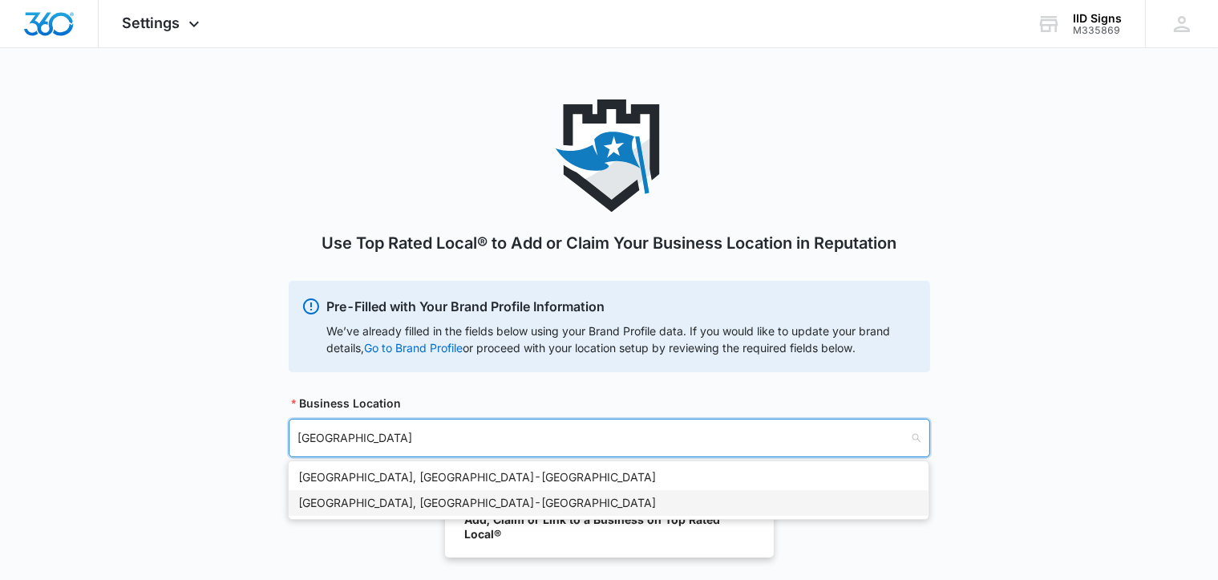
click at [395, 498] on div "[GEOGRAPHIC_DATA], [GEOGRAPHIC_DATA] - [GEOGRAPHIC_DATA]" at bounding box center [608, 503] width 621 height 18
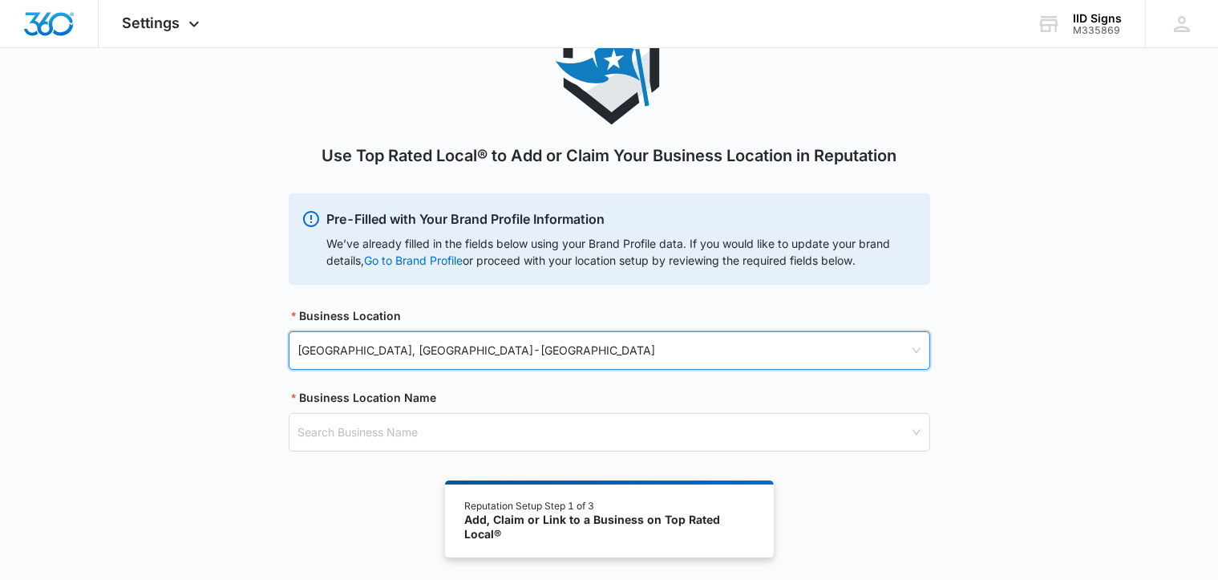
scroll to position [88, 0]
click at [913, 436] on div "Search Business Name" at bounding box center [609, 431] width 641 height 38
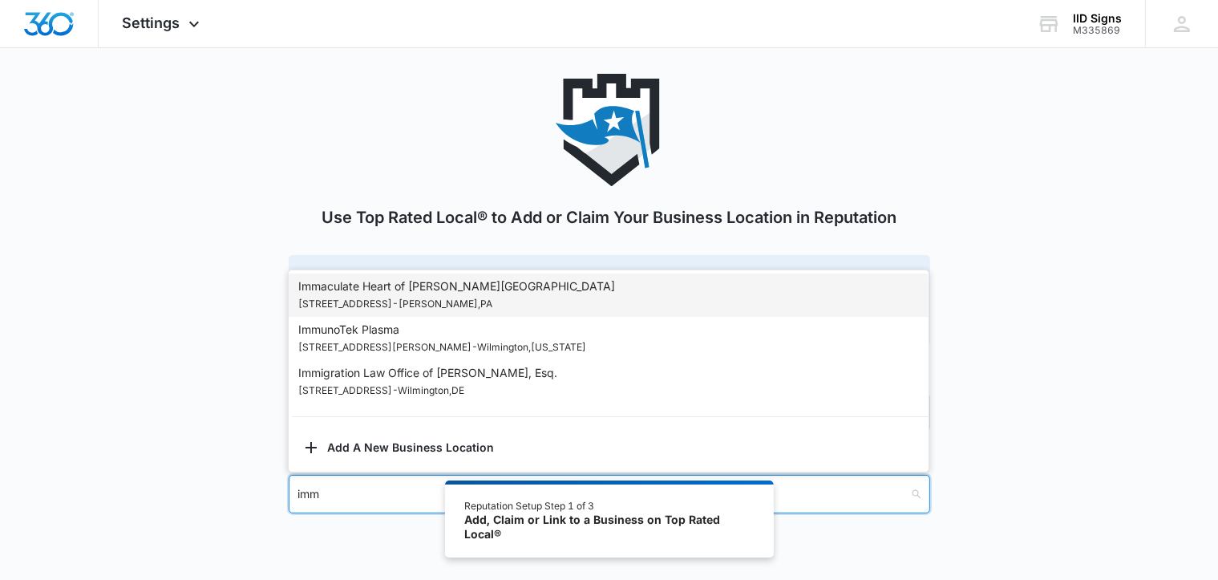
scroll to position [0, 0]
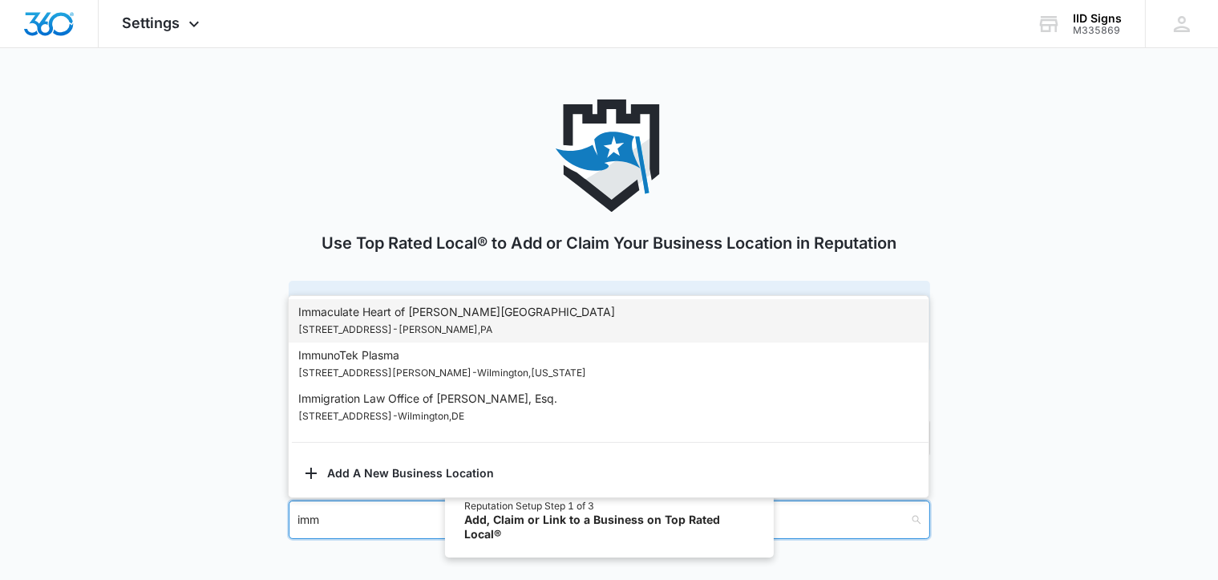
type input "imm"
click at [186, 297] on div "Use Top Rated Local® to Add or Claim Your Business Location in Reputation Pre-F…" at bounding box center [609, 338] width 1218 height 478
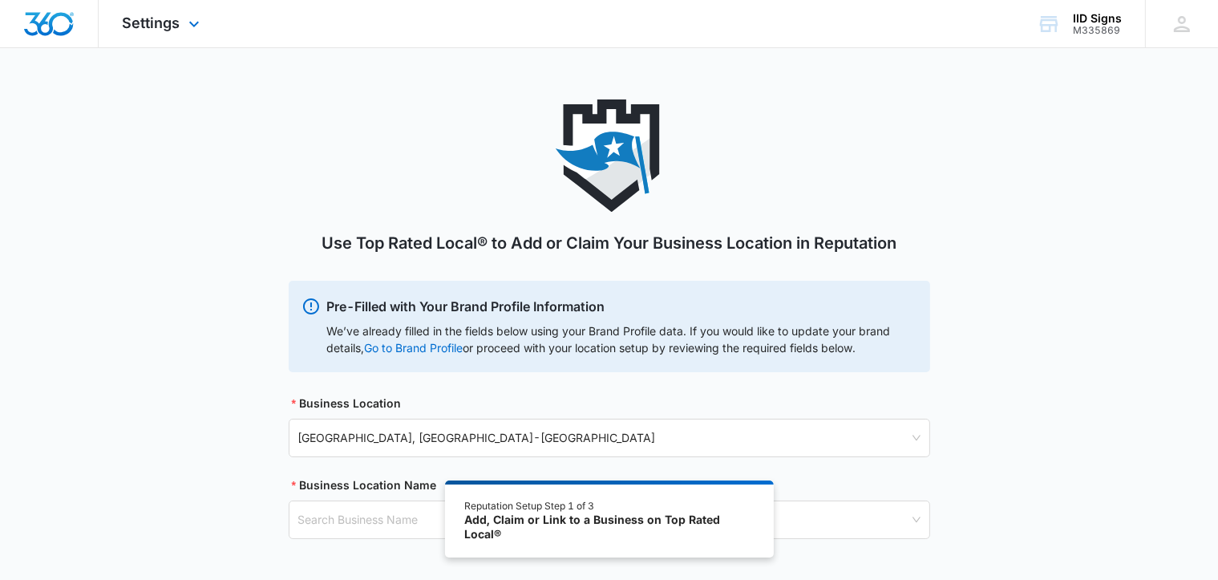
click at [64, 27] on img "Dashboard" at bounding box center [48, 24] width 51 height 24
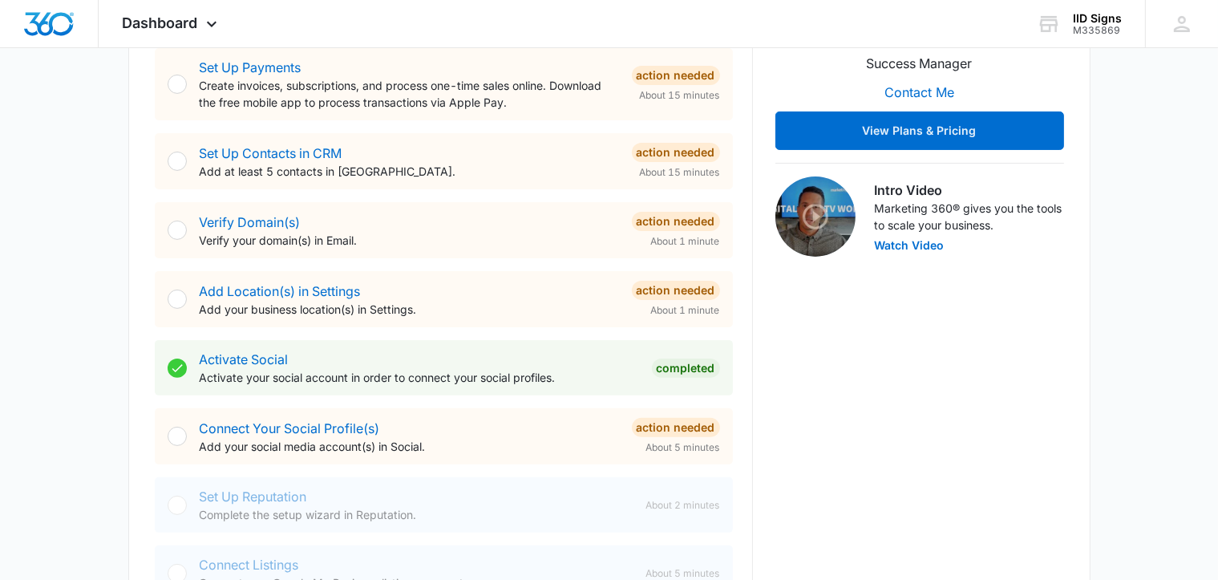
scroll to position [401, 0]
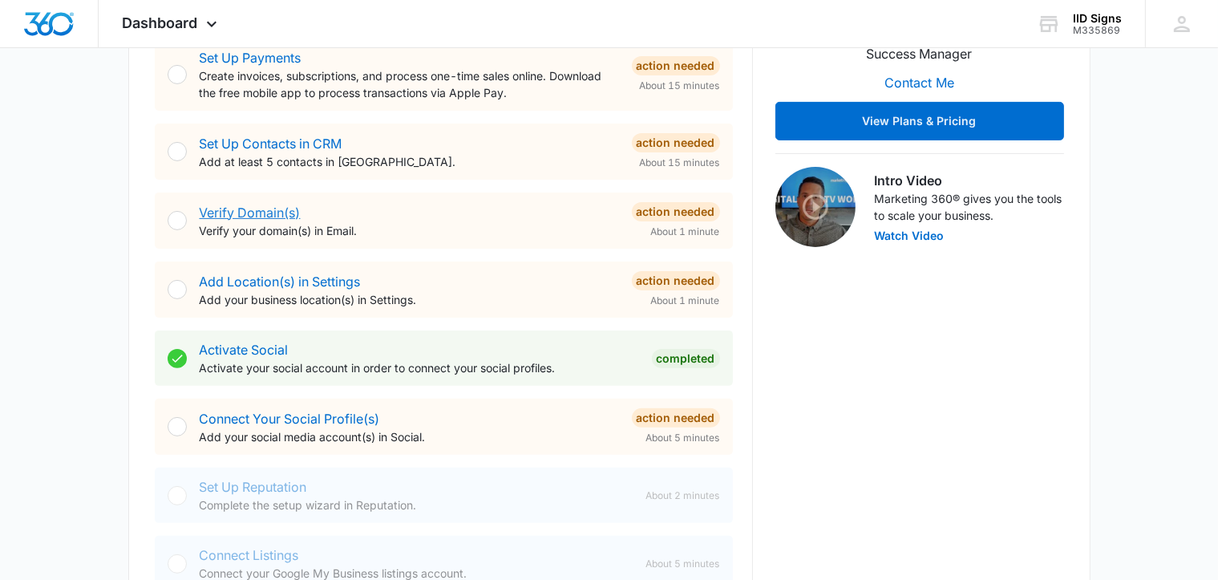
click at [221, 214] on link "Verify Domain(s)" at bounding box center [250, 212] width 101 height 16
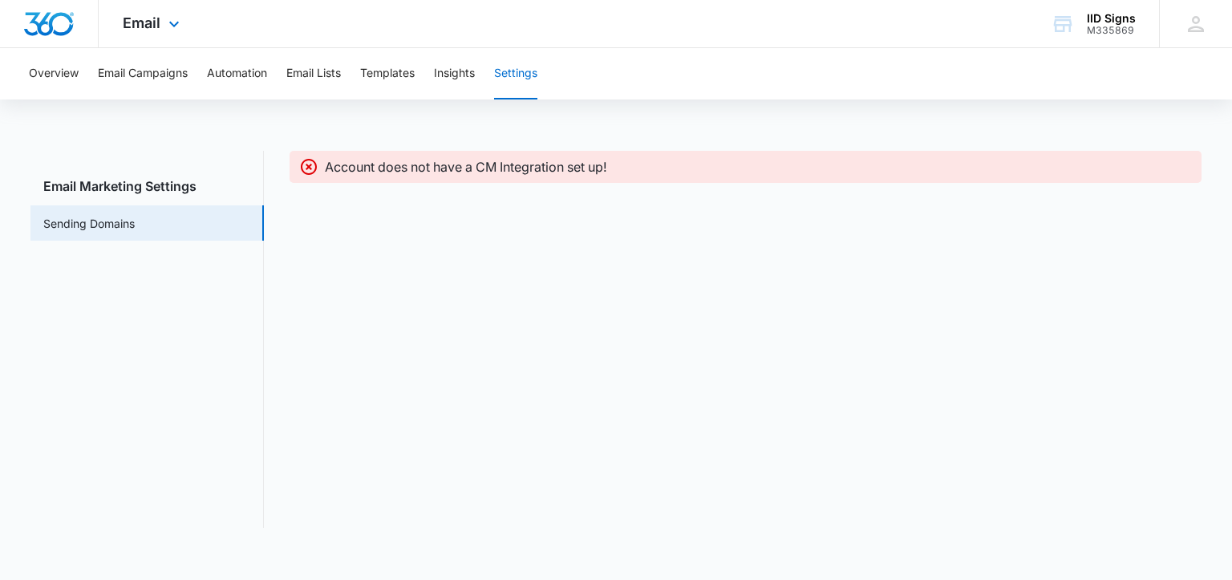
click at [58, 27] on img "Dashboard" at bounding box center [48, 24] width 51 height 24
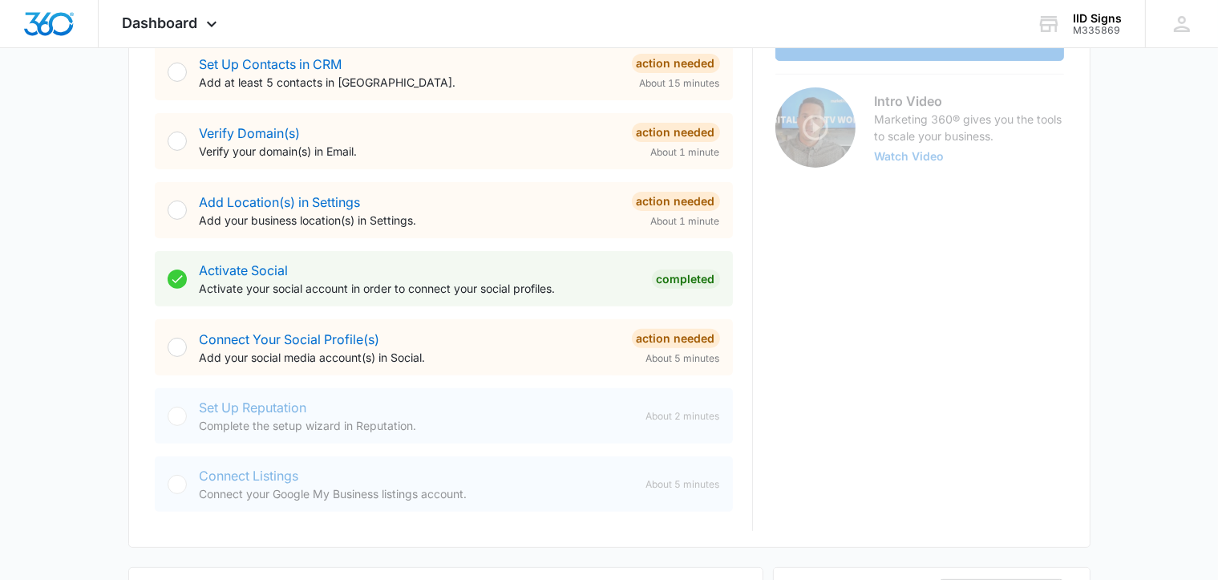
scroll to position [481, 0]
click at [311, 337] on link "Connect Your Social Profile(s)" at bounding box center [290, 338] width 180 height 16
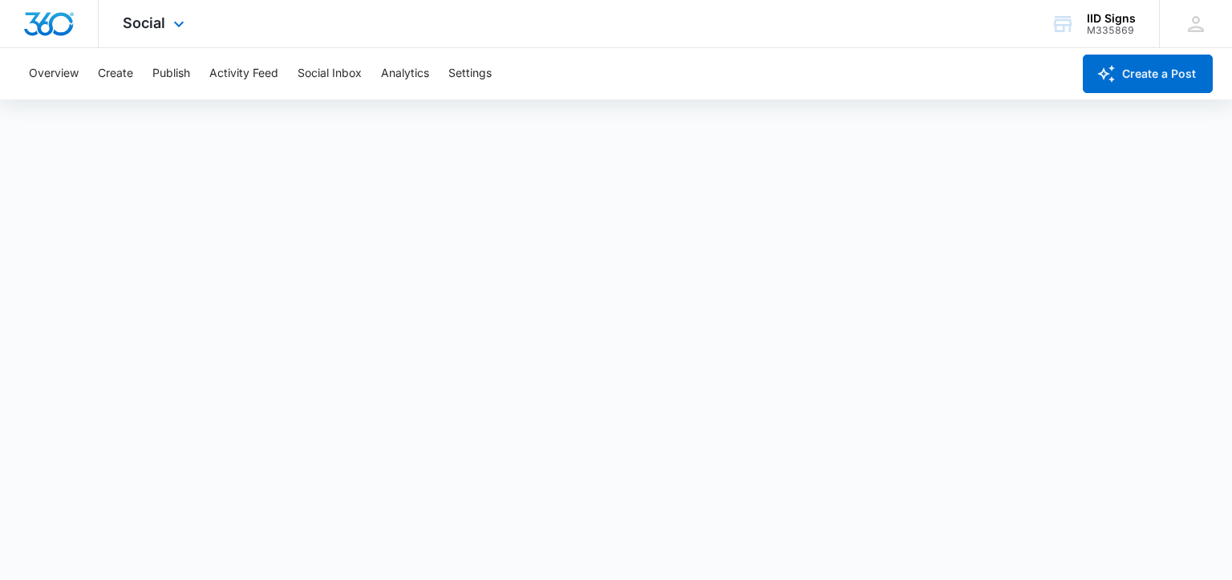
click at [42, 14] on img "Dashboard" at bounding box center [48, 24] width 51 height 24
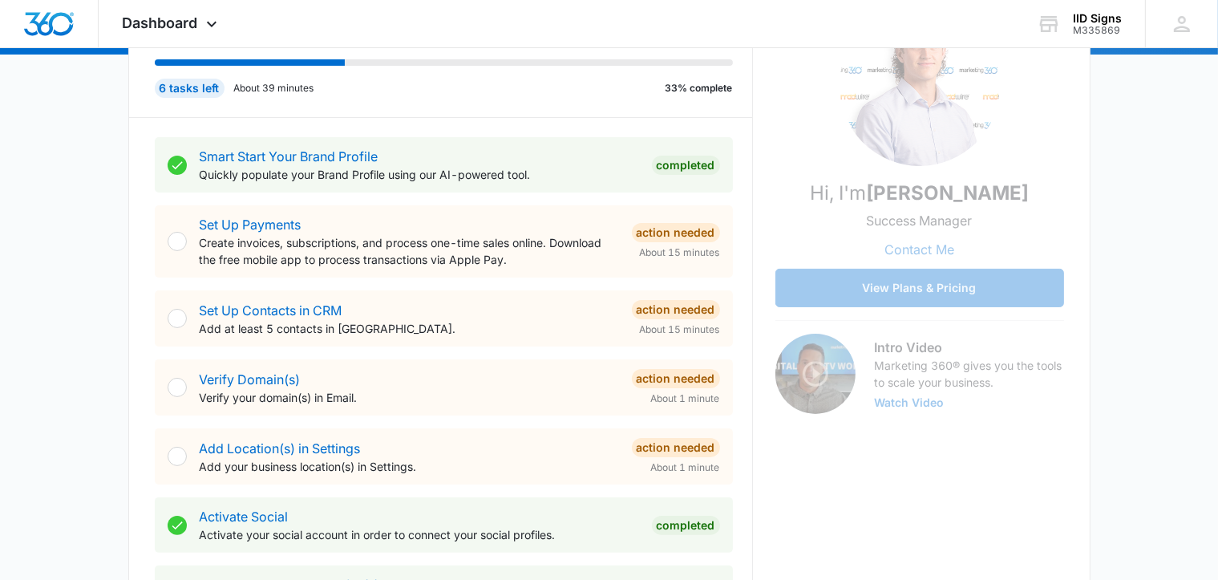
scroll to position [321, 0]
